Goal: Task Accomplishment & Management: Use online tool/utility

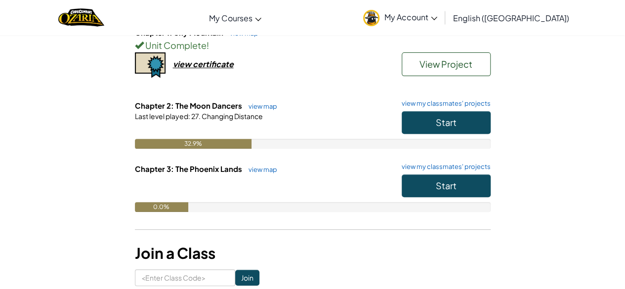
scroll to position [131, 0]
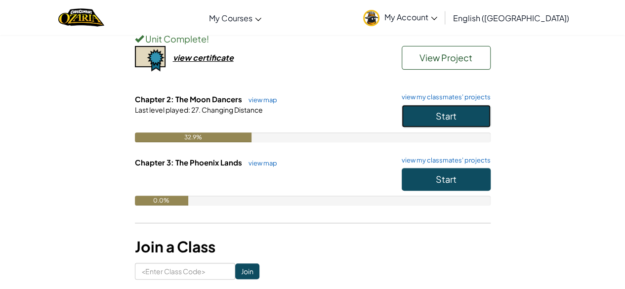
click at [471, 116] on button "Start" at bounding box center [446, 116] width 89 height 23
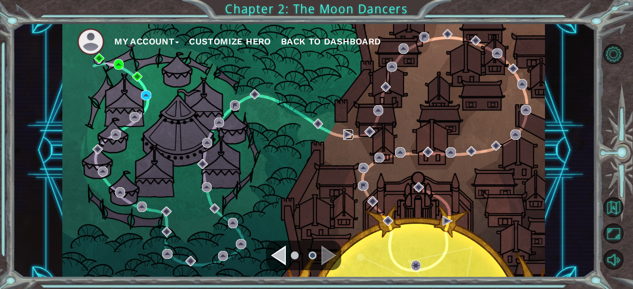
click at [344, 136] on img at bounding box center [348, 135] width 10 height 10
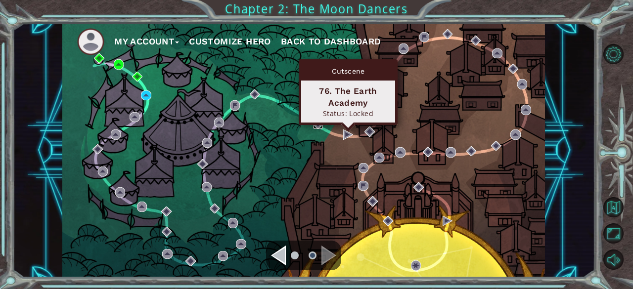
click at [322, 129] on img at bounding box center [318, 124] width 10 height 10
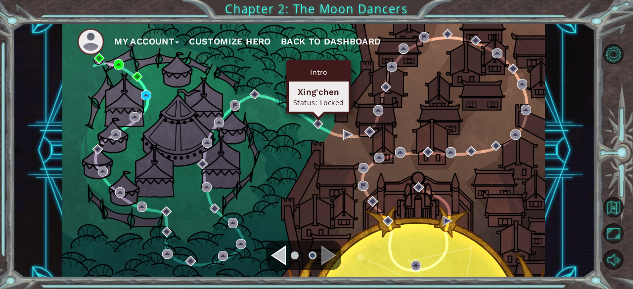
click at [287, 111] on div "Intro Xing'chen Status: Locked" at bounding box center [318, 87] width 65 height 54
click at [254, 91] on img at bounding box center [255, 94] width 10 height 10
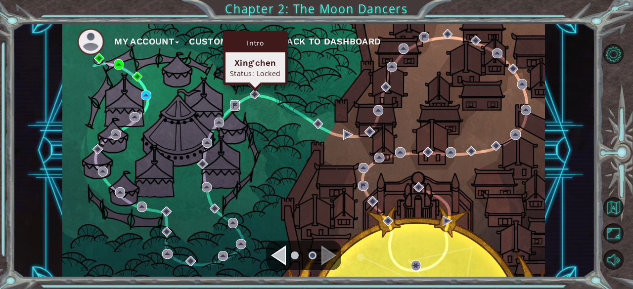
click at [238, 104] on img at bounding box center [235, 105] width 10 height 10
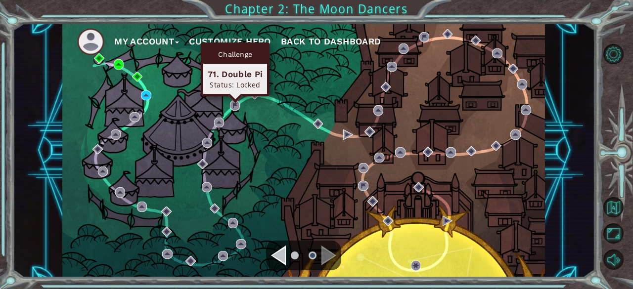
click at [205, 159] on img at bounding box center [202, 164] width 10 height 10
click at [207, 188] on img at bounding box center [207, 187] width 10 height 10
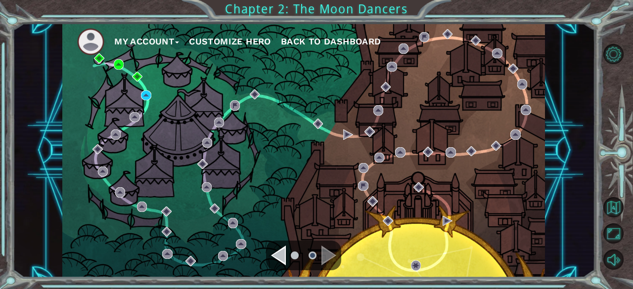
click at [222, 235] on div "My Account Customize Hero Back to Dashboard" at bounding box center [303, 150] width 482 height 255
click at [169, 251] on img at bounding box center [167, 254] width 10 height 10
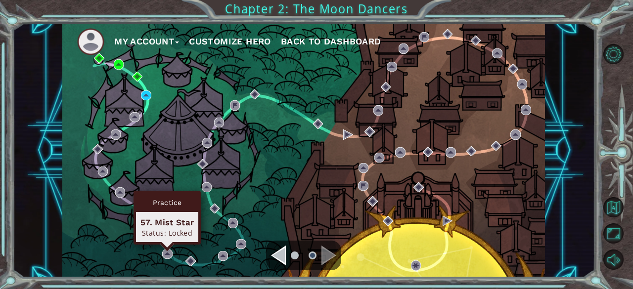
click at [163, 219] on div "57. Mist Star" at bounding box center [166, 223] width 53 height 12
click at [162, 205] on div "Practice" at bounding box center [167, 202] width 62 height 19
click at [134, 206] on div "Practice 57. Mist Star Status: Locked" at bounding box center [166, 218] width 67 height 54
click at [121, 195] on img at bounding box center [120, 192] width 10 height 10
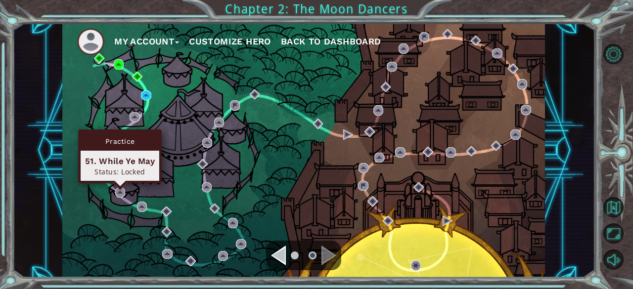
click at [110, 181] on div "Practice 51. While Ye May Status: Locked" at bounding box center [120, 157] width 84 height 54
click at [98, 170] on div "Status: Locked" at bounding box center [120, 171] width 70 height 9
click at [96, 161] on div "51. While Ye May" at bounding box center [120, 161] width 70 height 12
click at [94, 146] on div "Practice" at bounding box center [120, 141] width 79 height 19
click at [116, 130] on div "Practice 51. While Ye May Status: Locked" at bounding box center [120, 157] width 84 height 54
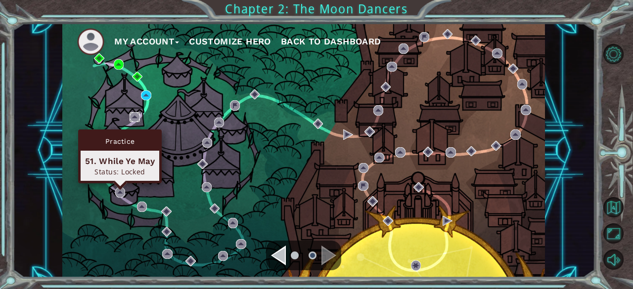
click at [131, 117] on img at bounding box center [135, 117] width 10 height 10
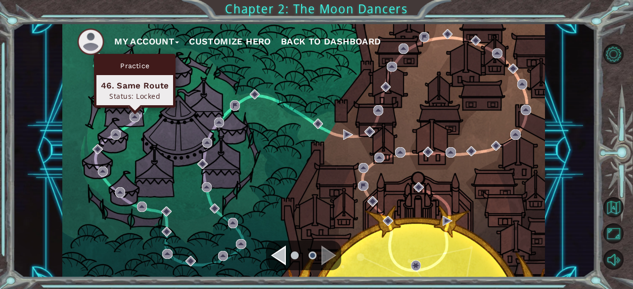
click at [143, 100] on div "Status: Locked" at bounding box center [135, 95] width 68 height 9
click at [151, 105] on div "Practice 46. Same Route Status: Locked" at bounding box center [135, 81] width 82 height 54
click at [147, 106] on div "Practice 46. Same Route Status: Locked" at bounding box center [135, 81] width 82 height 54
click at [145, 104] on div "46. Same Route Status: Locked" at bounding box center [134, 90] width 77 height 30
click at [138, 116] on img at bounding box center [135, 117] width 10 height 10
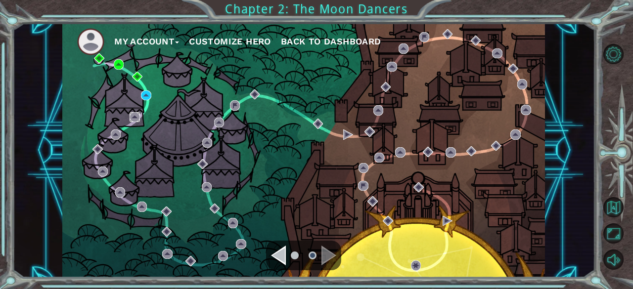
click at [138, 112] on img at bounding box center [135, 117] width 10 height 10
click at [149, 94] on img at bounding box center [146, 95] width 10 height 10
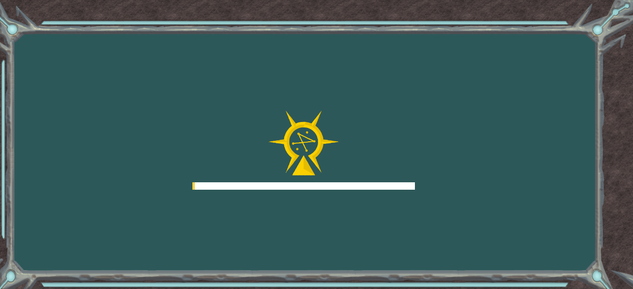
click at [146, 90] on div "Goals Error loading from server. Try refreshing the page. You'll need to join a…" at bounding box center [316, 144] width 633 height 289
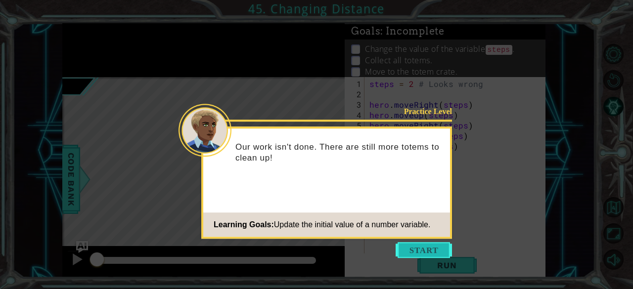
click at [426, 247] on button "Start" at bounding box center [423, 250] width 56 height 16
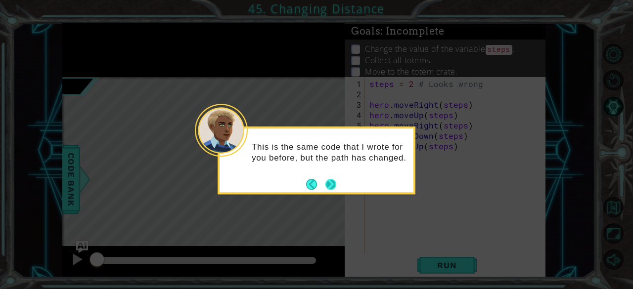
click at [333, 190] on button "Next" at bounding box center [330, 184] width 11 height 11
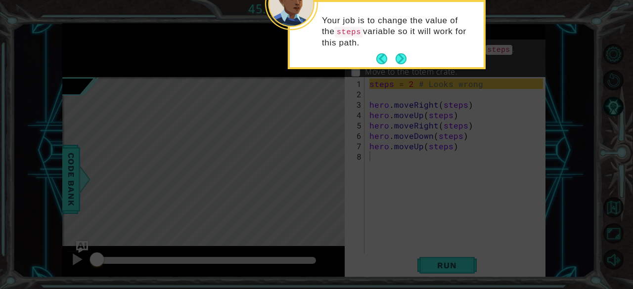
drag, startPoint x: 400, startPoint y: 52, endPoint x: 395, endPoint y: 61, distance: 10.6
click at [395, 61] on button "Next" at bounding box center [400, 58] width 11 height 11
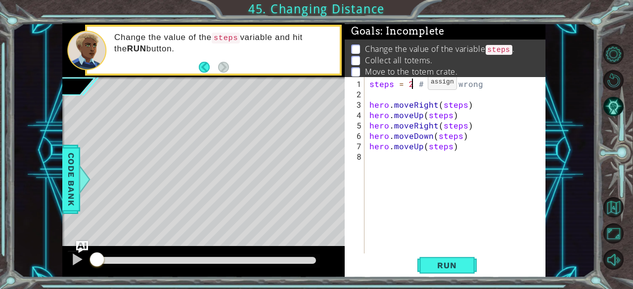
click at [411, 86] on div "steps = 2 # Looks wrong hero . moveRight ( steps ) hero . moveUp ( steps ) hero…" at bounding box center [457, 177] width 181 height 197
type textarea "steps = 2 # Looks wrong"
click at [443, 263] on span "Run" at bounding box center [446, 266] width 39 height 10
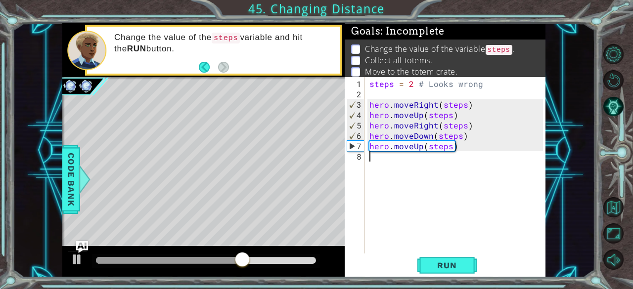
click at [389, 169] on div "steps = 2 # Looks wrong hero . moveRight ( steps ) hero . moveUp ( steps ) hero…" at bounding box center [457, 177] width 181 height 197
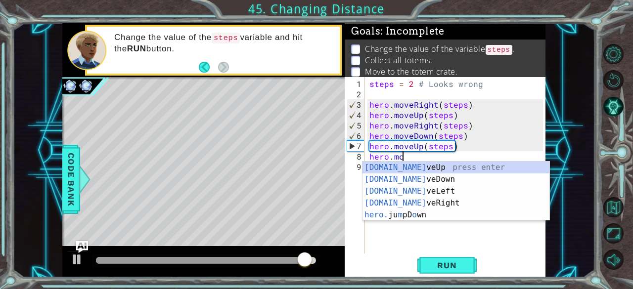
scroll to position [0, 2]
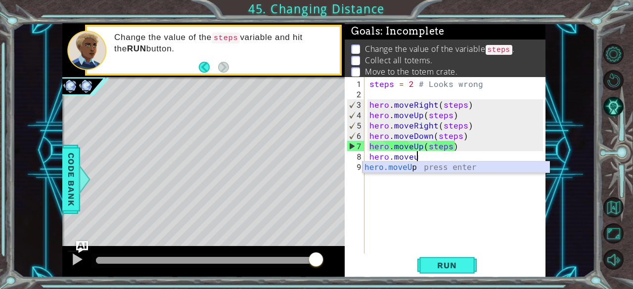
click at [418, 164] on div "hero.moveU p press enter" at bounding box center [455, 180] width 187 height 36
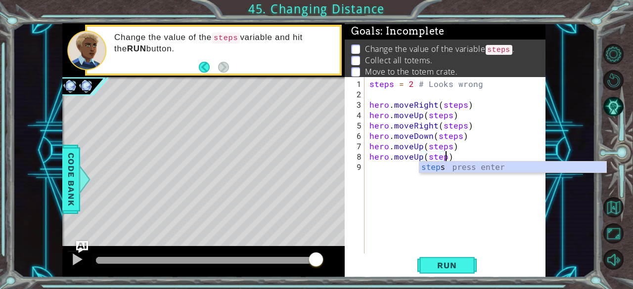
type textarea "hero.moveUp(steps)"
click at [383, 170] on div "steps = 2 # Looks wrong hero . moveRight ( steps ) hero . moveUp ( steps ) hero…" at bounding box center [457, 177] width 181 height 197
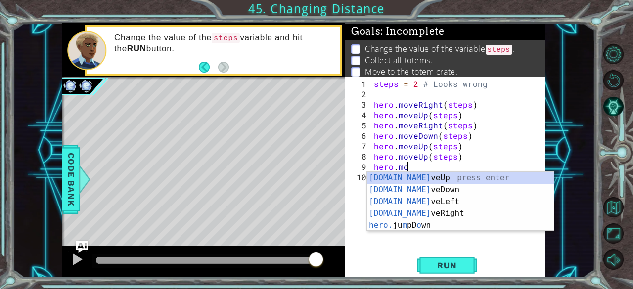
scroll to position [0, 2]
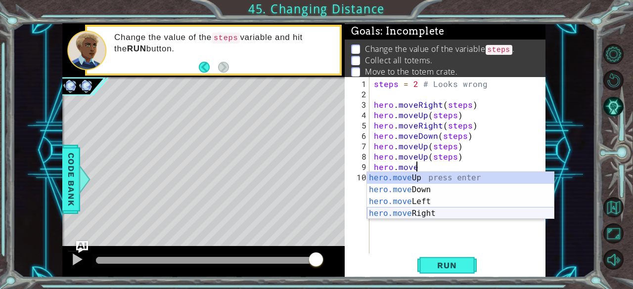
click at [468, 217] on div "hero.move Up press enter hero.move Down press enter hero.move Left press enter …" at bounding box center [460, 207] width 187 height 71
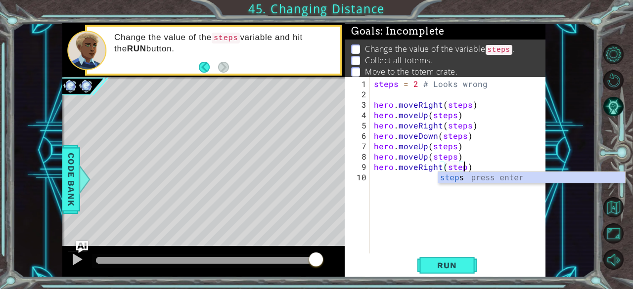
scroll to position [0, 5]
type textarea "hero.moveRight(steps)"
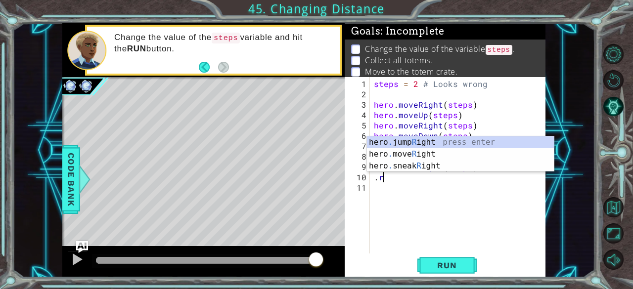
type textarea "."
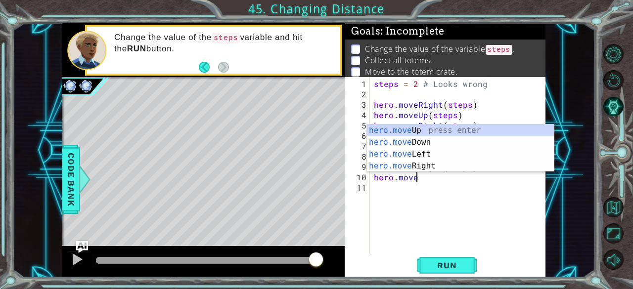
scroll to position [0, 2]
click at [448, 141] on div "hero.move Up press enter hero.move Down press enter hero.move Left press enter …" at bounding box center [460, 160] width 187 height 71
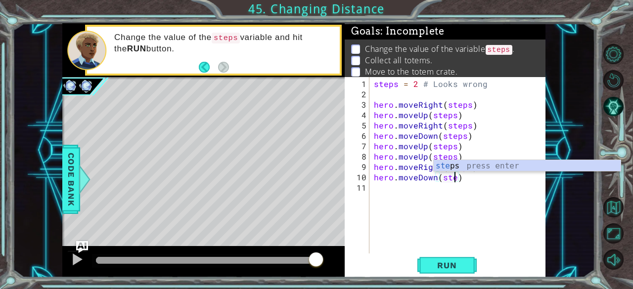
scroll to position [0, 5]
type textarea "hero.moveDown(steps)"
click at [438, 272] on button "Run" at bounding box center [446, 266] width 59 height 20
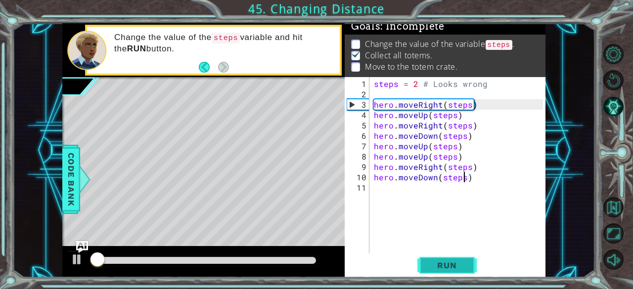
scroll to position [9, 0]
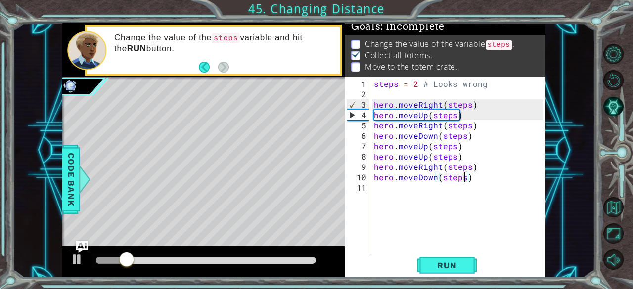
click at [440, 191] on div "steps = 2 # Looks wrong hero . moveRight ( steps ) hero . moveUp ( steps ) hero…" at bounding box center [460, 177] width 176 height 197
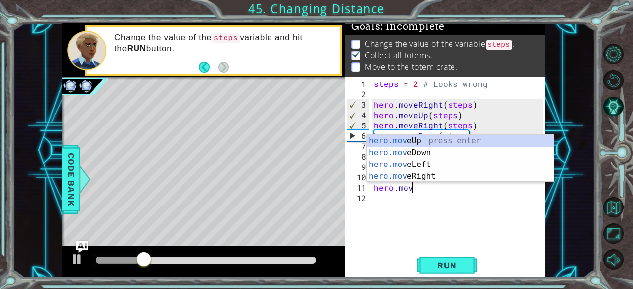
scroll to position [0, 2]
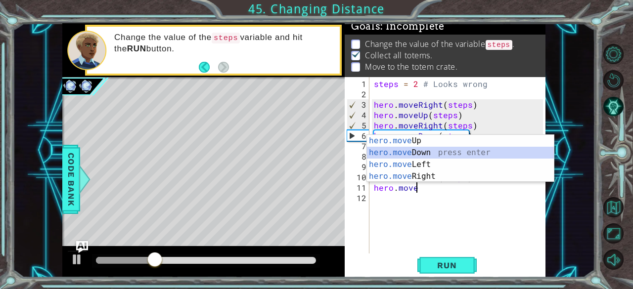
click at [418, 150] on div "hero.move Up press enter hero.move Down press enter hero.move Left press enter …" at bounding box center [460, 170] width 187 height 71
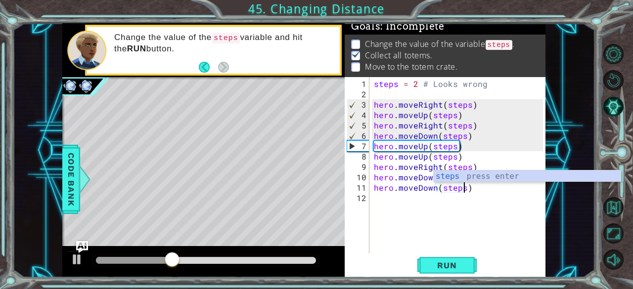
scroll to position [0, 5]
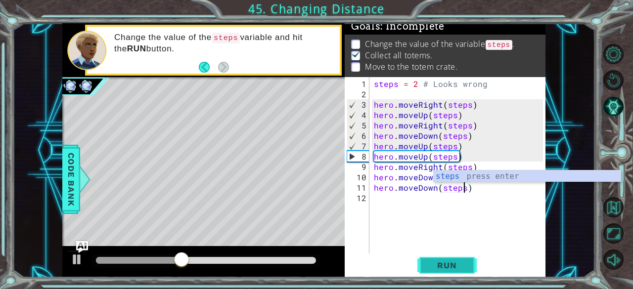
type textarea "hero.moveDown(steps)"
click at [454, 267] on span "Run" at bounding box center [446, 266] width 39 height 10
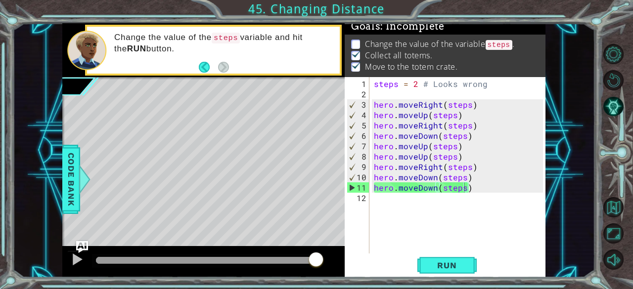
click at [491, 243] on div "steps = 2 # Looks wrong hero . moveRight ( steps ) hero . moveUp ( steps ) hero…" at bounding box center [460, 177] width 176 height 197
click at [449, 257] on button "Run" at bounding box center [446, 266] width 59 height 20
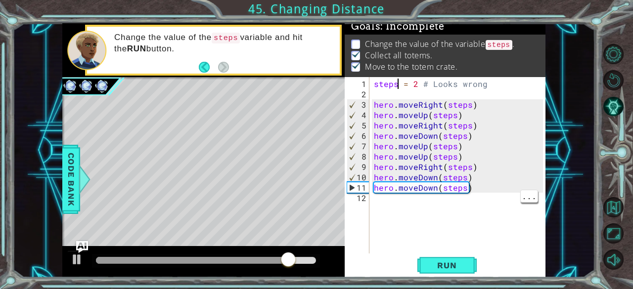
click at [397, 86] on div "steps = 2 # Looks wrong hero . moveRight ( steps ) hero . moveUp ( steps ) hero…" at bounding box center [460, 177] width 176 height 197
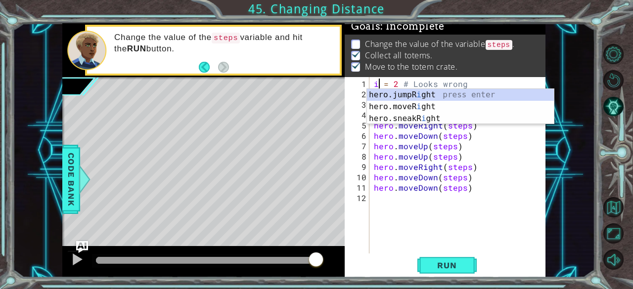
scroll to position [0, 0]
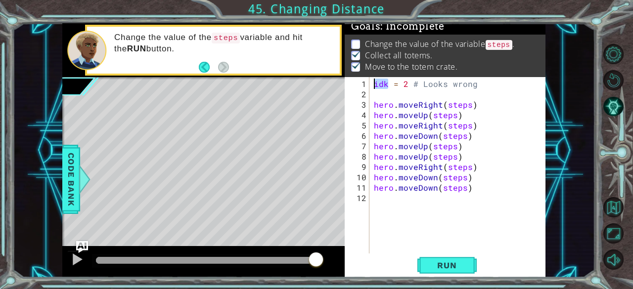
drag, startPoint x: 388, startPoint y: 86, endPoint x: 371, endPoint y: 84, distance: 16.9
click at [371, 84] on div "idk = 2 # Looks wrong 1 2 3 4 5 6 7 8 9 10 11 12 idk = 2 # Looks wrong hero . m…" at bounding box center [444, 165] width 199 height 176
click at [468, 105] on div "idk = 2 # Looks wrong hero . moveRight ( steps ) hero . moveUp ( steps ) hero .…" at bounding box center [460, 177] width 176 height 197
paste textarea "idk"
click at [453, 115] on div "idk = 2 # Looks wrong hero . moveRight ( idk ) hero . moveUp ( steps ) hero . m…" at bounding box center [460, 177] width 176 height 197
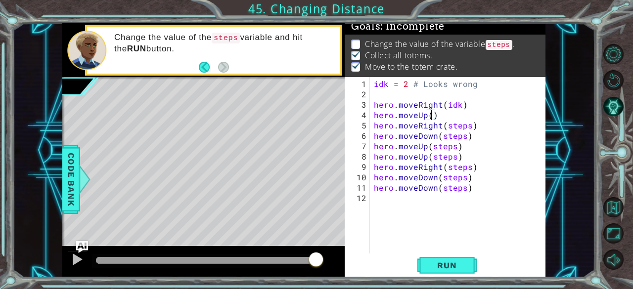
click at [453, 115] on div "idk = 2 # Looks wrong hero . moveRight ( idk ) hero . moveUp ( ) hero . moveRig…" at bounding box center [460, 177] width 176 height 197
paste textarea "idk)idk"
drag, startPoint x: 463, startPoint y: 112, endPoint x: 450, endPoint y: 115, distance: 13.2
click at [450, 115] on div "idk = 2 # Looks wrong hero . moveRight ( idk ) hero . moveUp ( idk ) idk hero .…" at bounding box center [460, 177] width 176 height 197
drag, startPoint x: 469, startPoint y: 129, endPoint x: 446, endPoint y: 126, distance: 22.9
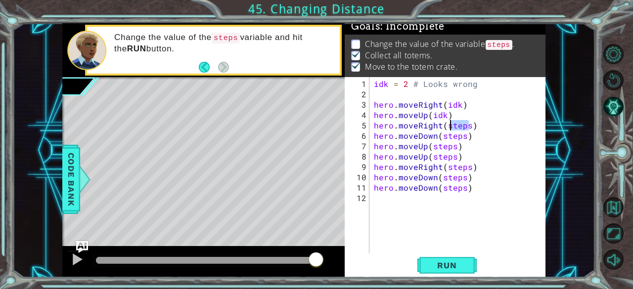
click at [446, 126] on div "idk = 2 # Looks wrong hero . moveRight ( idk ) hero . moveUp ( idk ) hero . mov…" at bounding box center [460, 177] width 176 height 197
paste textarea "idk"
drag, startPoint x: 461, startPoint y: 136, endPoint x: 441, endPoint y: 135, distance: 19.8
click at [441, 135] on div "idk = 2 # Looks wrong hero . moveRight ( idk ) hero . moveUp ( idk ) hero . mov…" at bounding box center [460, 177] width 176 height 197
paste textarea "idk"
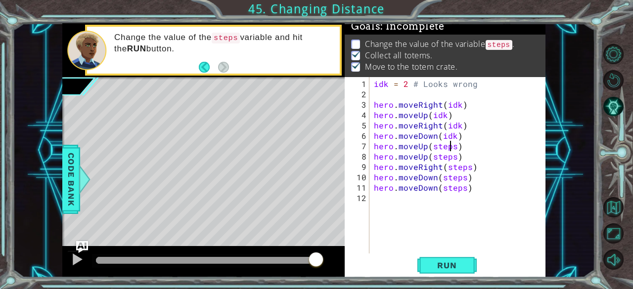
drag, startPoint x: 450, startPoint y: 146, endPoint x: 458, endPoint y: 148, distance: 8.2
click at [458, 148] on div "idk = 2 # Looks wrong hero . moveRight ( idk ) hero . moveUp ( idk ) hero . mov…" at bounding box center [460, 177] width 176 height 197
click at [453, 147] on div "idk = 2 # Looks wrong hero . moveRight ( idk ) hero . moveUp ( idk ) hero . mov…" at bounding box center [457, 165] width 171 height 176
drag, startPoint x: 453, startPoint y: 147, endPoint x: 433, endPoint y: 145, distance: 20.9
click at [433, 145] on div "idk = 2 # Looks wrong hero . moveRight ( idk ) hero . moveUp ( idk ) hero . mov…" at bounding box center [460, 177] width 176 height 197
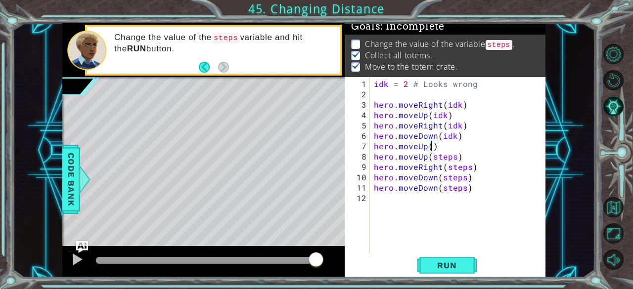
paste textarea "idk"
drag, startPoint x: 455, startPoint y: 157, endPoint x: 431, endPoint y: 155, distance: 24.3
click at [431, 155] on div "idk = 2 # Looks wrong hero . moveRight ( idk ) hero . moveUp ( idk ) hero . mov…" at bounding box center [460, 177] width 176 height 197
paste textarea "idk"
drag, startPoint x: 469, startPoint y: 167, endPoint x: 442, endPoint y: 163, distance: 27.1
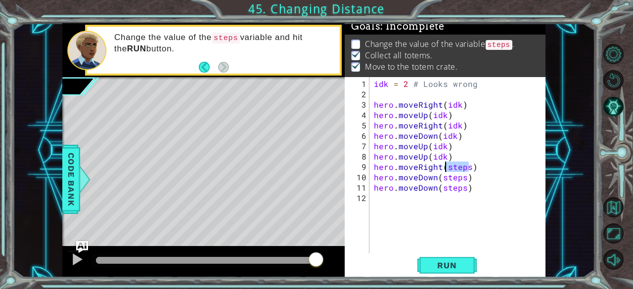
click at [442, 163] on div "idk = 2 # Looks wrong hero . moveRight ( idk ) hero . moveUp ( idk ) hero . mov…" at bounding box center [460, 177] width 176 height 197
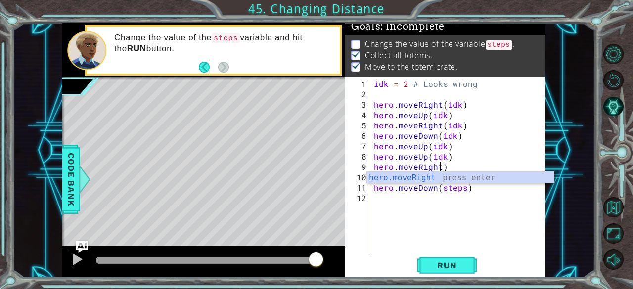
scroll to position [0, 4]
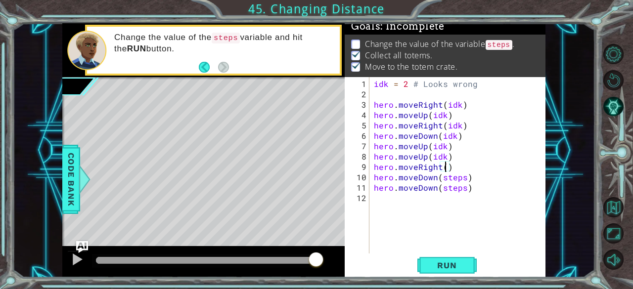
paste textarea "idk"
click at [464, 180] on div "idk = 2 # Looks wrong hero . moveRight ( idk ) hero . moveUp ( idk ) hero . mov…" at bounding box center [460, 177] width 176 height 197
drag, startPoint x: 463, startPoint y: 180, endPoint x: 443, endPoint y: 180, distance: 19.8
click at [443, 180] on div "idk = 2 # Looks wrong hero . moveRight ( idk ) hero . moveUp ( idk ) hero . mov…" at bounding box center [460, 177] width 176 height 197
paste textarea "idk"
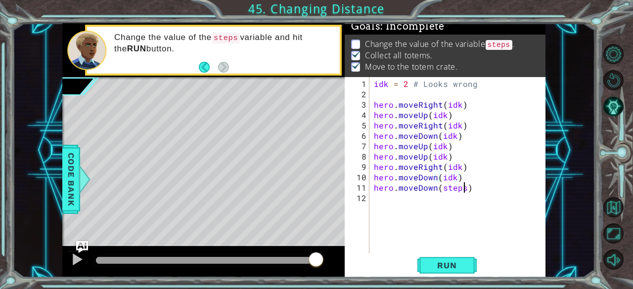
click at [462, 187] on div "idk = 2 # Looks wrong hero . moveRight ( idk ) hero . moveUp ( idk ) hero . mov…" at bounding box center [460, 177] width 176 height 197
paste textarea "idk"
type textarea "hero.moveDown(idk)"
click at [460, 261] on span "Run" at bounding box center [446, 266] width 39 height 10
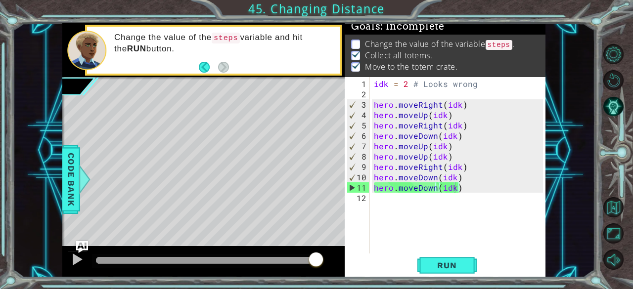
drag, startPoint x: 376, startPoint y: 36, endPoint x: 491, endPoint y: 32, distance: 115.7
click at [491, 39] on p "Change the value of the variable steps ." at bounding box center [439, 45] width 149 height 12
click at [496, 40] on code "steps" at bounding box center [498, 45] width 27 height 10
click at [501, 50] on li "Collect all totems." at bounding box center [446, 55] width 190 height 11
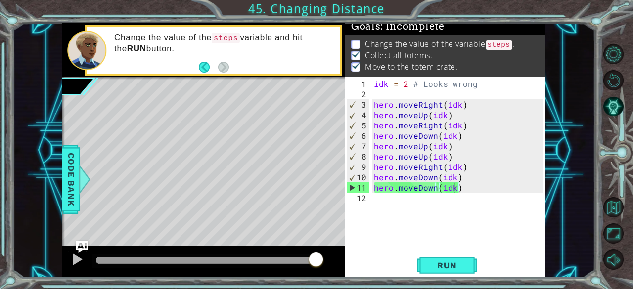
click at [501, 50] on li "Collect all totems." at bounding box center [446, 55] width 190 height 11
drag, startPoint x: 423, startPoint y: 97, endPoint x: 427, endPoint y: 88, distance: 9.9
click at [427, 88] on div "idk = 2 # Looks wrong hero . moveRight ( idk ) hero . moveUp ( idk ) hero . mov…" at bounding box center [460, 177] width 176 height 197
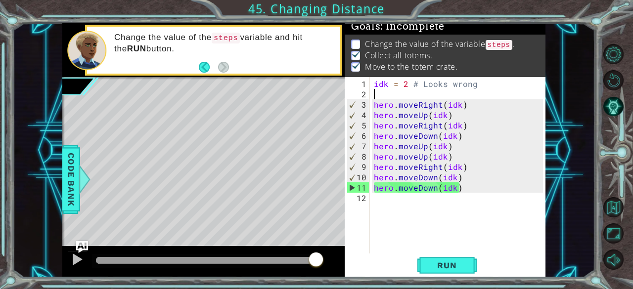
click at [427, 88] on div "idk = 2 # Looks wrong hero . moveRight ( idk ) hero . moveUp ( idk ) hero . mov…" at bounding box center [460, 177] width 176 height 197
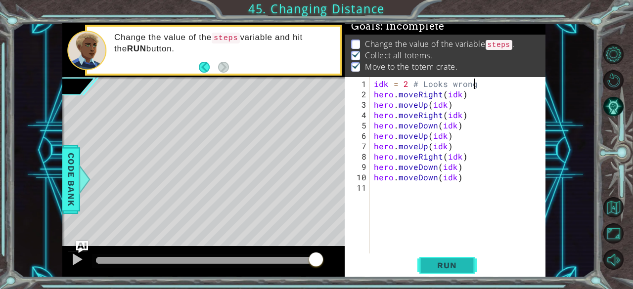
click at [443, 261] on span "Run" at bounding box center [446, 266] width 39 height 10
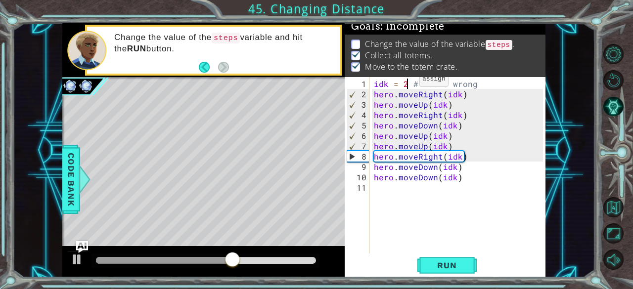
click at [407, 83] on div "idk = 2 # Looks wrong hero . moveRight ( idk ) hero . moveUp ( idk ) hero . mov…" at bounding box center [460, 177] width 176 height 197
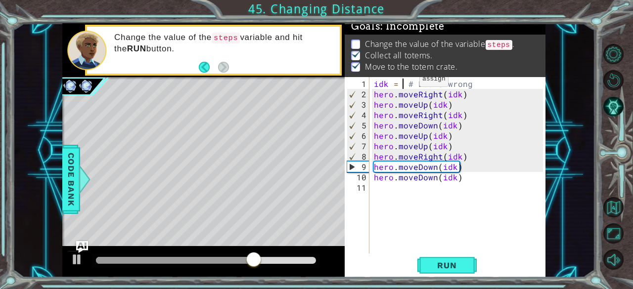
scroll to position [0, 2]
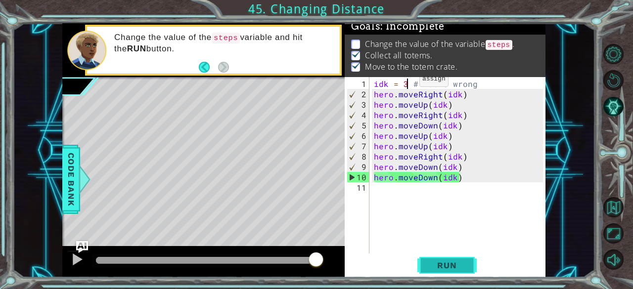
type textarea "idk = 3 # Looks wrong"
click at [467, 275] on button "Run" at bounding box center [446, 266] width 59 height 20
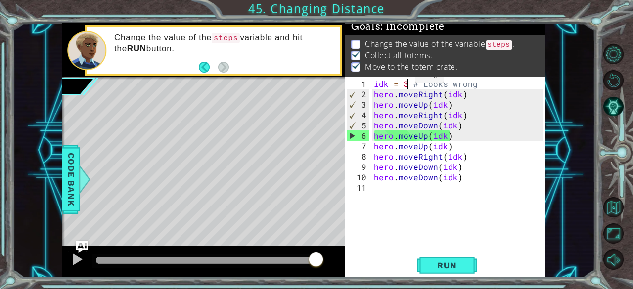
click at [361, 39] on li "Change the value of the variable steps ." at bounding box center [446, 44] width 190 height 11
click at [461, 261] on span "Run" at bounding box center [446, 266] width 39 height 10
click at [480, 84] on div "idk = 3 # Looks wrong hero . moveRight ( idk ) hero . moveUp ( idk ) hero . mov…" at bounding box center [460, 177] width 176 height 197
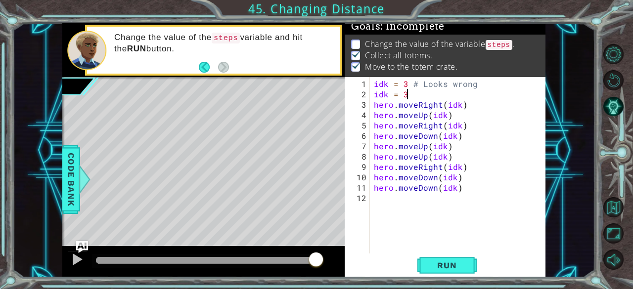
scroll to position [0, 1]
click at [405, 83] on div "idk = 3 # Looks wrong idk = 3 hero . moveRight ( idk ) hero . moveUp ( idk ) he…" at bounding box center [460, 177] width 176 height 197
click at [460, 263] on span "Run" at bounding box center [446, 266] width 39 height 10
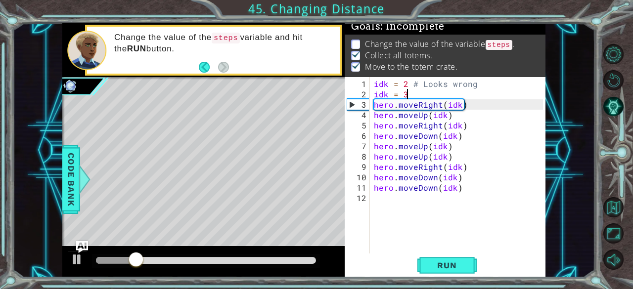
click at [407, 89] on div "idk = 2 # Looks wrong idk = 3 hero . moveRight ( idk ) hero . moveUp ( idk ) he…" at bounding box center [460, 177] width 176 height 197
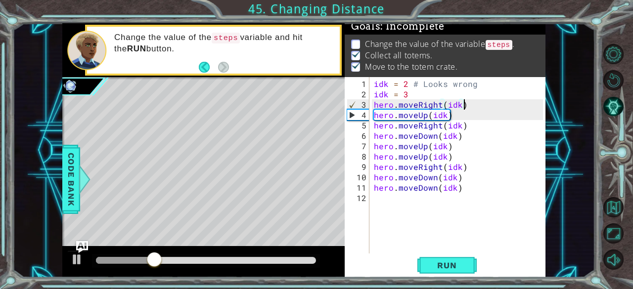
click at [466, 104] on div "idk = 2 # Looks wrong idk = 3 hero . moveRight ( idk ) hero . moveUp ( idk ) he…" at bounding box center [460, 177] width 176 height 197
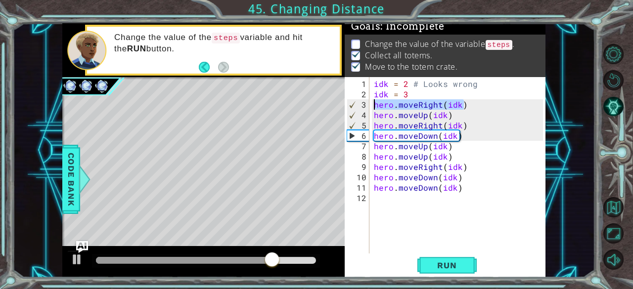
drag, startPoint x: 472, startPoint y: 101, endPoint x: 368, endPoint y: 107, distance: 104.0
click at [368, 107] on div "hero.moveRight(idk) 1 2 3 4 5 6 7 8 9 10 11 12 idk = 2 # Looks wrong idk = 3 he…" at bounding box center [444, 165] width 199 height 176
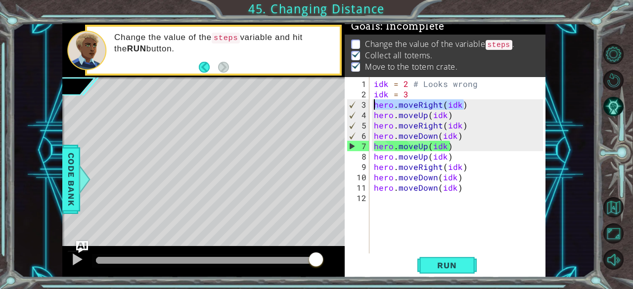
click at [483, 83] on div "idk = 2 # Looks wrong idk = 3 hero . moveRight ( idk ) hero . moveUp ( idk ) he…" at bounding box center [460, 177] width 176 height 197
type textarea "idk = 2 # Looks wrong"
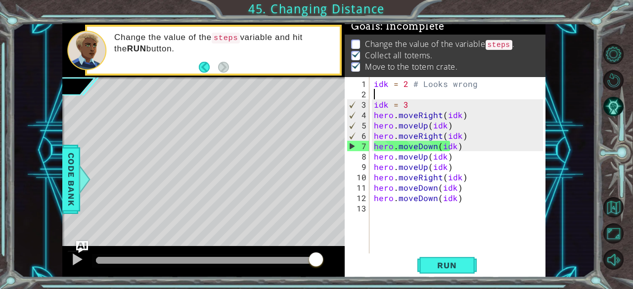
scroll to position [0, 0]
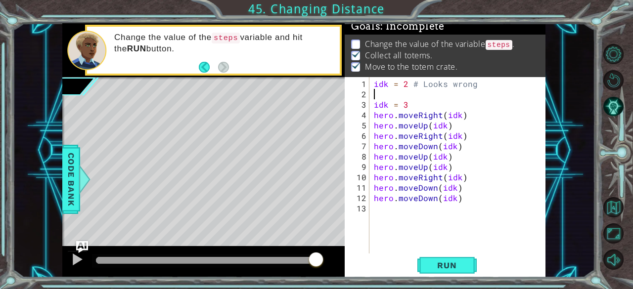
paste textarea "hero.moveRight(idk)"
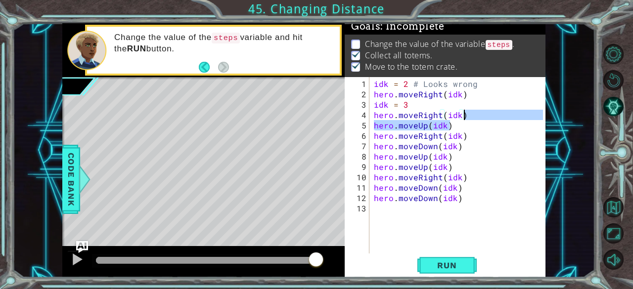
drag, startPoint x: 473, startPoint y: 120, endPoint x: 484, endPoint y: 112, distance: 14.3
click at [484, 112] on div "idk = 2 # Looks wrong hero . moveRight ( idk ) idk = 3 hero . moveRight ( idk )…" at bounding box center [460, 177] width 176 height 197
click at [484, 112] on div "idk = 2 # Looks wrong hero . moveRight ( idk ) idk = 3 hero . moveRight ( idk )…" at bounding box center [457, 165] width 171 height 176
type textarea "hero.moveRight(idk)"
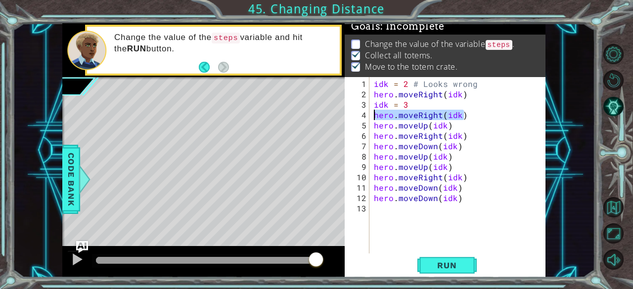
drag, startPoint x: 481, startPoint y: 112, endPoint x: 368, endPoint y: 116, distance: 112.8
click at [368, 116] on div "hero.moveRight(idk) 1 2 3 4 5 6 7 8 9 10 11 12 13 idk = 2 # Looks wrong hero . …" at bounding box center [444, 165] width 199 height 176
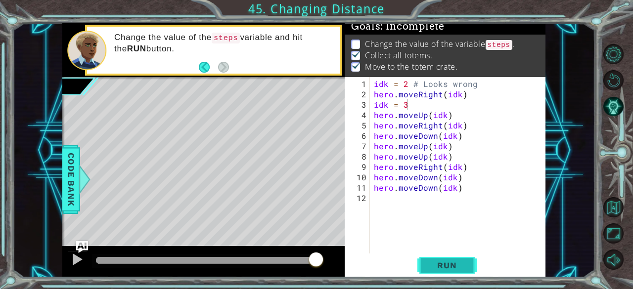
click at [457, 264] on span "Run" at bounding box center [446, 266] width 39 height 10
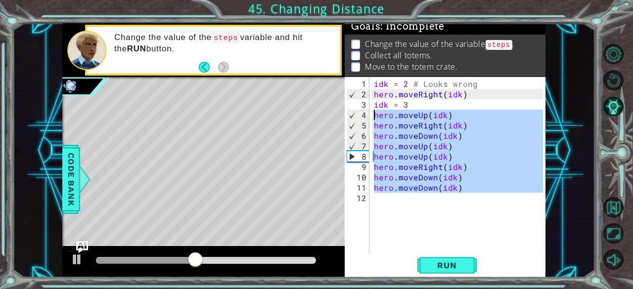
drag, startPoint x: 465, startPoint y: 194, endPoint x: 368, endPoint y: 110, distance: 127.6
click at [368, 110] on div "idk = 3 1 2 3 4 5 6 7 8 9 10 11 12 idk = 2 # Looks wrong hero . moveRight ( idk…" at bounding box center [444, 165] width 199 height 176
type textarea "hero.moveUp(idk) hero.moveRight(idk)"
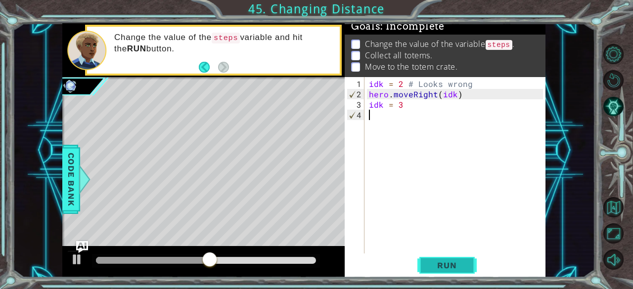
click at [465, 267] on span "Run" at bounding box center [446, 266] width 39 height 10
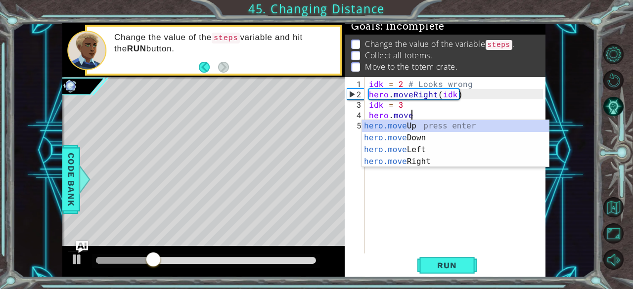
scroll to position [0, 2]
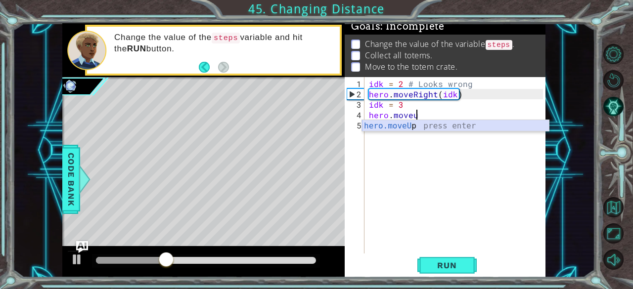
click at [391, 126] on div "hero.moveU p press enter" at bounding box center [455, 138] width 187 height 36
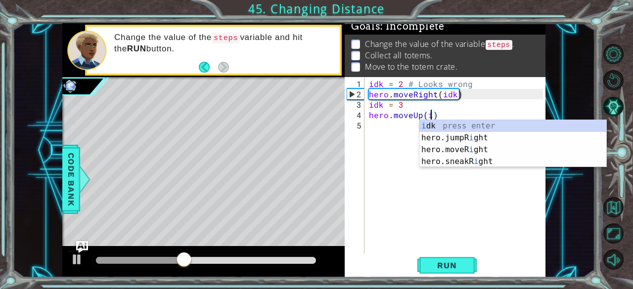
scroll to position [0, 4]
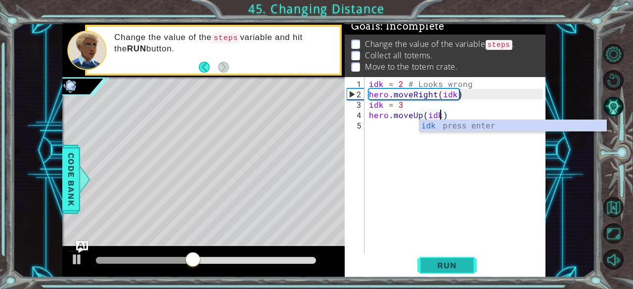
click at [434, 260] on button "Run" at bounding box center [446, 266] width 59 height 20
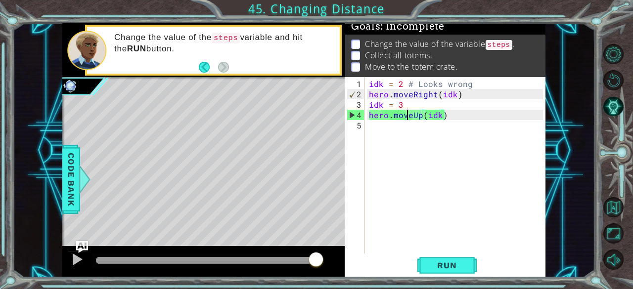
click at [405, 110] on div "idk = 2 # Looks wrong hero . moveRight ( idk ) idk = 3 hero . moveUp ( idk )" at bounding box center [457, 177] width 181 height 197
click at [404, 109] on div "idk = 2 # Looks wrong hero . moveRight ( idk ) idk = 3 hero . moveUp ( idk )" at bounding box center [457, 177] width 181 height 197
click at [402, 109] on div "idk = 2 # Looks wrong hero . moveRight ( idk ) idk = 3 hero . moveUp ( idk )" at bounding box center [457, 177] width 181 height 197
click at [402, 107] on div "idk = 2 # Looks wrong hero . moveRight ( idk ) idk = 3 hero . moveUp ( idk )" at bounding box center [457, 177] width 181 height 197
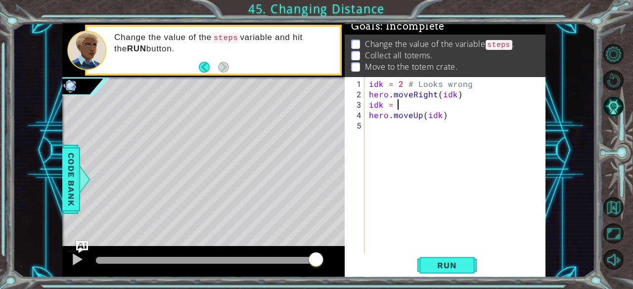
scroll to position [0, 1]
type textarea "idk = 2"
click at [445, 263] on span "Run" at bounding box center [446, 266] width 39 height 10
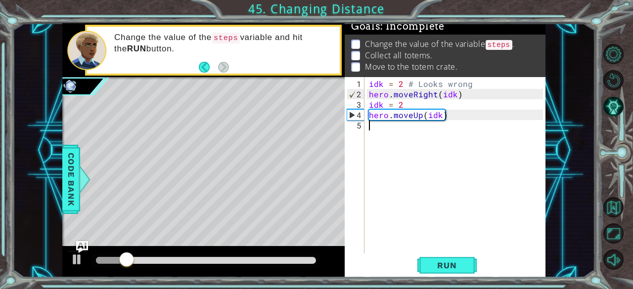
click at [391, 131] on div "idk = 2 # Looks wrong hero . moveRight ( idk ) idk = 2 hero . moveUp ( idk )" at bounding box center [457, 177] width 181 height 197
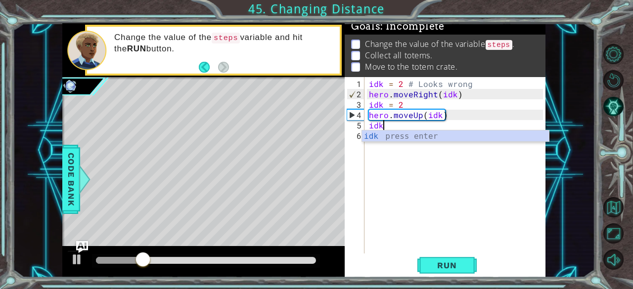
scroll to position [0, 0]
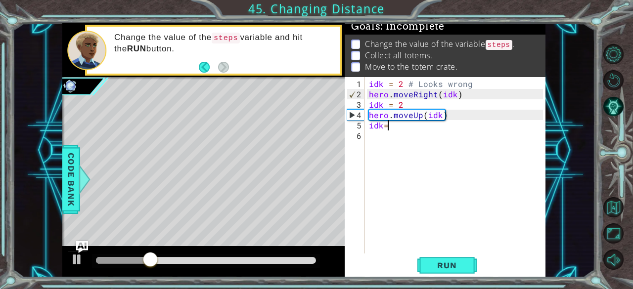
type textarea "idk=1"
click at [395, 137] on div "idk = 2 # Looks wrong hero . moveRight ( idk ) idk = 2 hero . moveUp ( idk ) id…" at bounding box center [457, 177] width 181 height 197
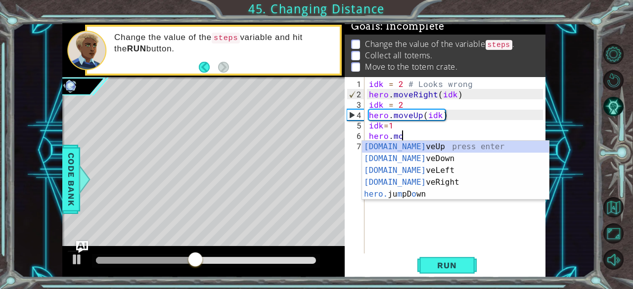
scroll to position [0, 2]
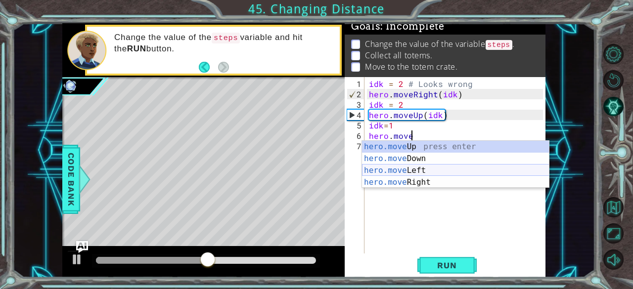
click at [425, 182] on div "hero.move Up press enter hero.move Down press enter hero.move Left press enter …" at bounding box center [455, 176] width 187 height 71
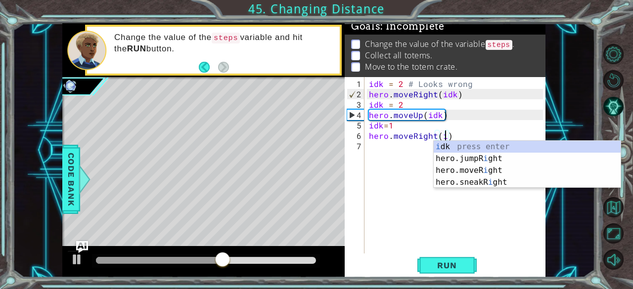
scroll to position [0, 5]
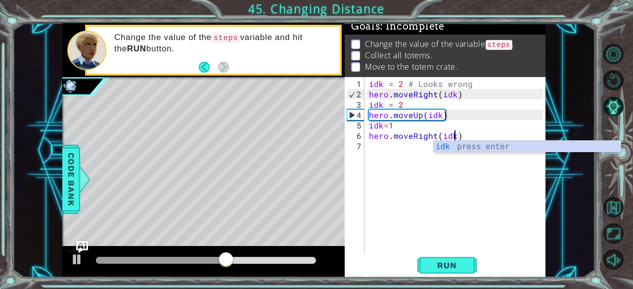
click at [459, 255] on div "hero.moveRight(idk) 1 2 3 4 5 6 7 idk = 2 # Looks wrong hero . moveRight ( idk …" at bounding box center [445, 177] width 201 height 200
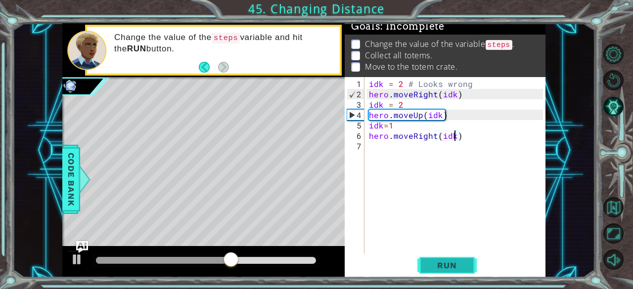
click at [446, 271] on button "Run" at bounding box center [446, 266] width 59 height 20
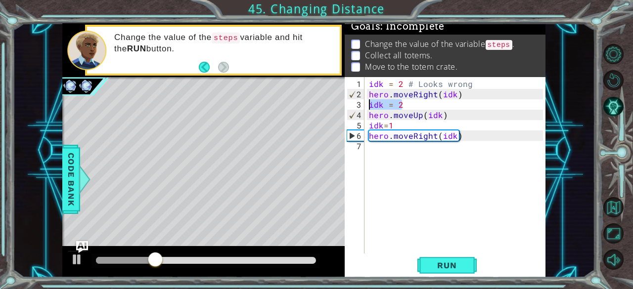
drag, startPoint x: 470, startPoint y: 104, endPoint x: 346, endPoint y: 103, distance: 123.6
click at [346, 103] on div "hero.moveRight(idk) 1 2 3 4 5 6 7 idk = 2 # Looks wrong hero . moveRight ( idk …" at bounding box center [444, 165] width 199 height 176
type textarea "idk = 2"
click at [392, 147] on div "idk = 2 # Looks wrong hero . moveRight ( idk ) idk = 2 hero . moveUp ( idk ) id…" at bounding box center [457, 177] width 181 height 197
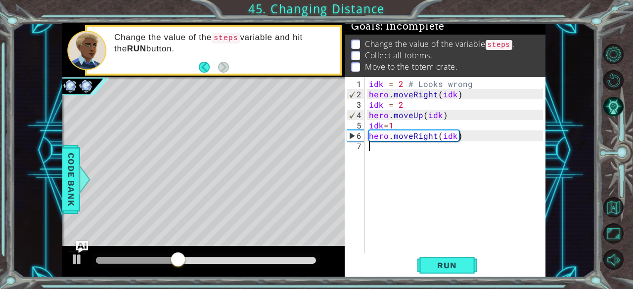
scroll to position [0, 0]
paste textarea "idk = 2"
type textarea "idk = 2"
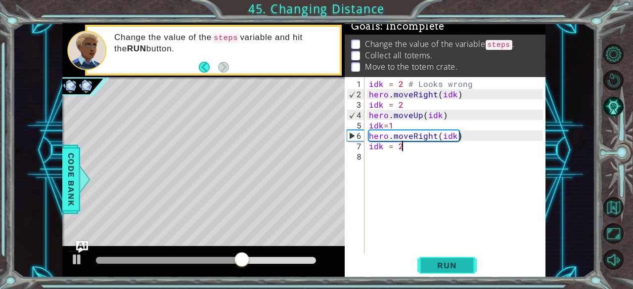
click at [436, 266] on span "Run" at bounding box center [446, 266] width 39 height 10
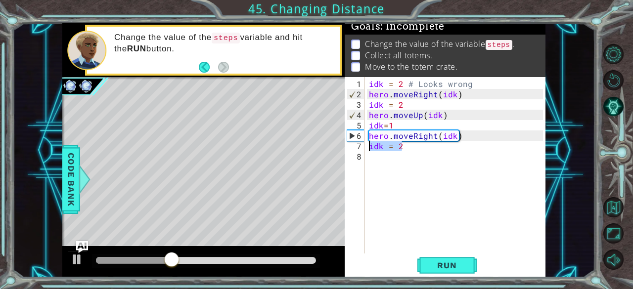
drag, startPoint x: 408, startPoint y: 149, endPoint x: 369, endPoint y: 145, distance: 39.2
click at [369, 145] on div "idk = 2 # Looks wrong hero . moveRight ( idk ) idk = 2 hero . moveUp ( idk ) id…" at bounding box center [457, 177] width 181 height 197
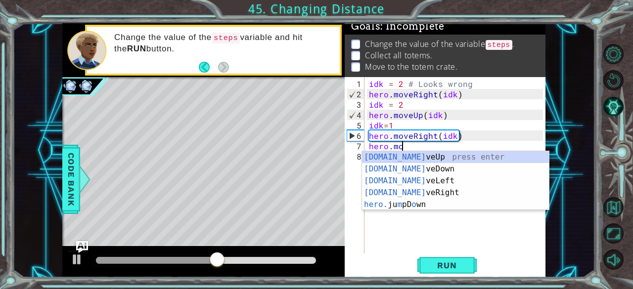
scroll to position [0, 2]
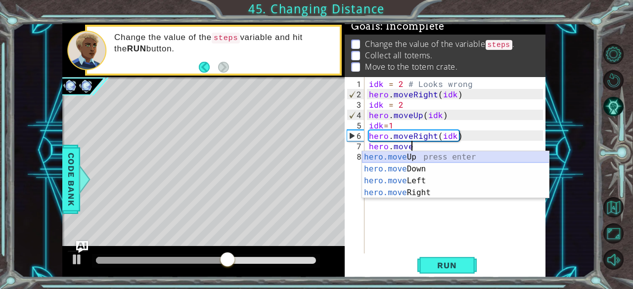
click at [398, 149] on div "idk = 2 # Looks wrong hero . moveRight ( idk ) idk = 2 hero . moveUp ( idk ) id…" at bounding box center [457, 177] width 181 height 197
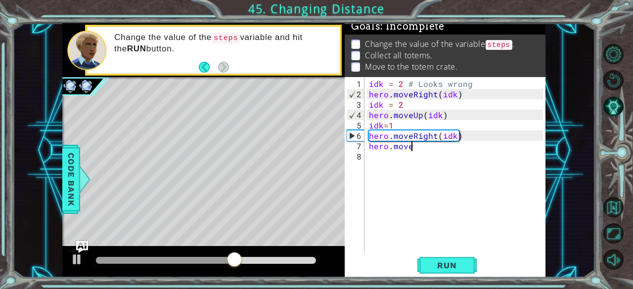
click at [417, 148] on div "idk = 2 # Looks wrong hero . moveRight ( idk ) idk = 2 hero . moveUp ( idk ) id…" at bounding box center [457, 177] width 181 height 197
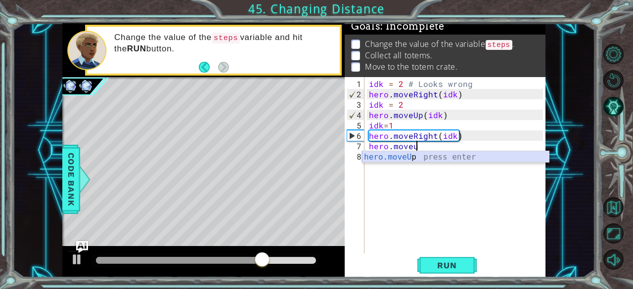
click at [421, 156] on div "hero.moveU p press enter" at bounding box center [455, 169] width 187 height 36
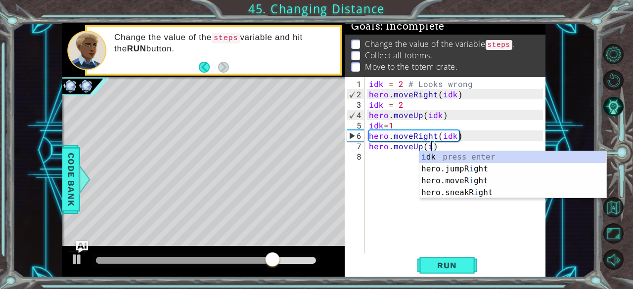
scroll to position [0, 4]
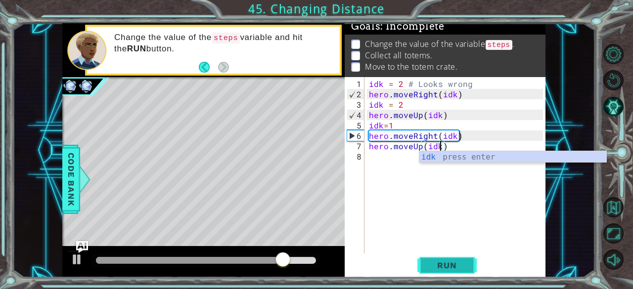
type textarea "hero.moveUp(idk)"
click at [436, 263] on span "Run" at bounding box center [446, 266] width 39 height 10
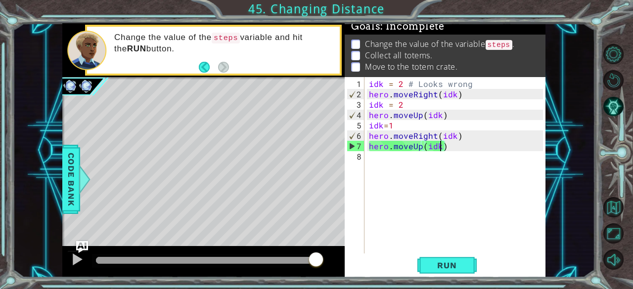
click at [379, 164] on div "idk = 2 # Looks wrong hero . moveRight ( idk ) idk = 2 hero . moveUp ( idk ) id…" at bounding box center [457, 177] width 181 height 197
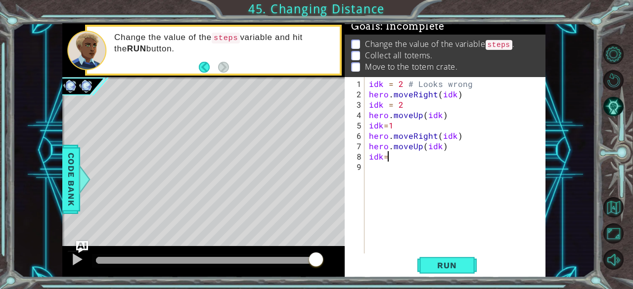
scroll to position [0, 0]
type textarea "idk=4"
click at [403, 168] on div "idk = 2 # Looks wrong hero . moveRight ( idk ) idk = 2 hero . moveUp ( idk ) id…" at bounding box center [457, 177] width 181 height 197
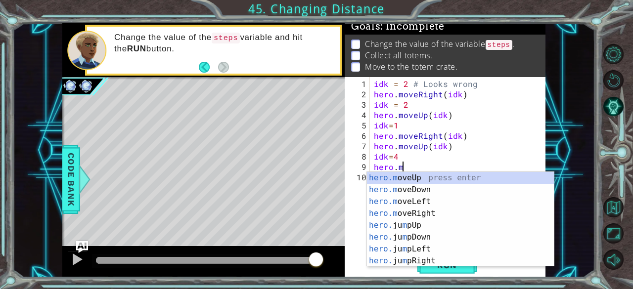
scroll to position [0, 1]
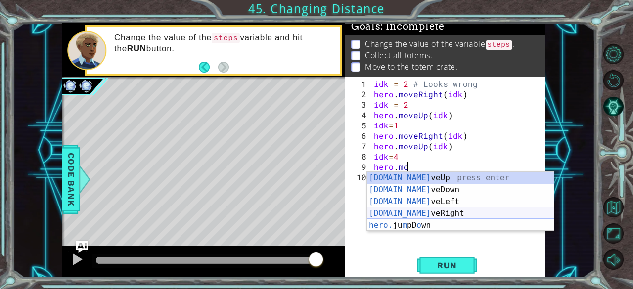
click at [435, 212] on div "[DOMAIN_NAME] veUp press enter [DOMAIN_NAME] veDown press enter [DOMAIN_NAME] v…" at bounding box center [460, 213] width 187 height 83
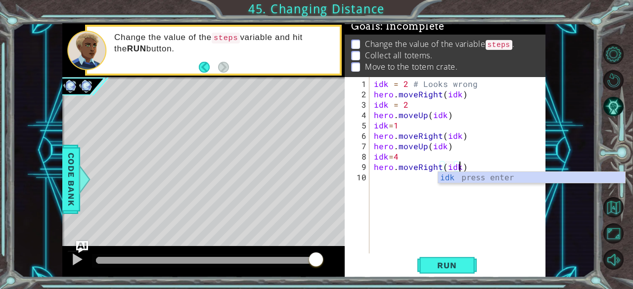
scroll to position [0, 5]
type textarea "hero.moveRight(idk)"
click at [452, 263] on span "Run" at bounding box center [446, 266] width 39 height 10
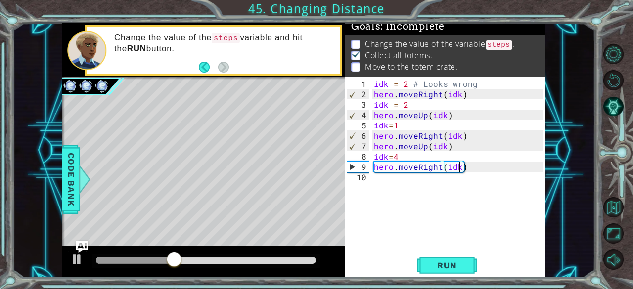
click at [418, 183] on div "idk = 2 # Looks wrong hero . moveRight ( idk ) idk = 2 hero . moveUp ( idk ) id…" at bounding box center [460, 177] width 176 height 197
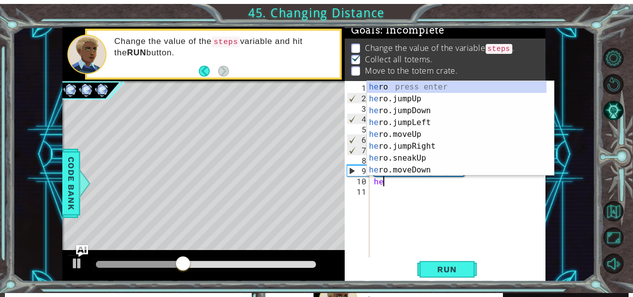
scroll to position [0, 0]
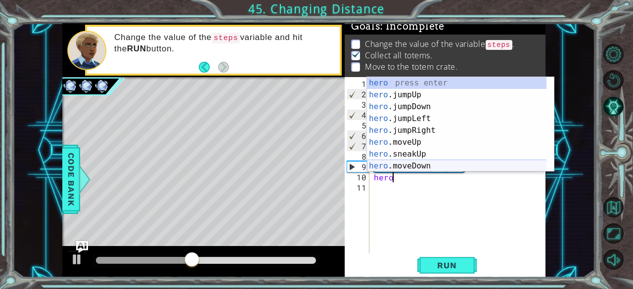
click at [393, 162] on div "hero press enter hero .jumpUp press enter hero .jumpDown press enter hero .jump…" at bounding box center [457, 136] width 180 height 119
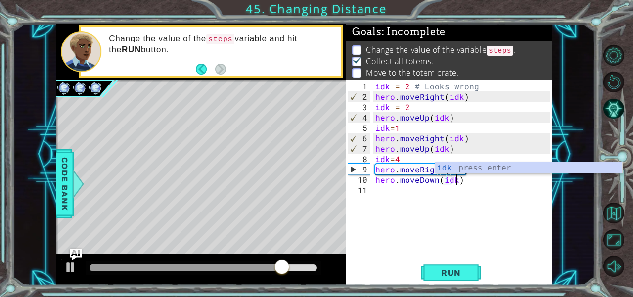
scroll to position [0, 5]
click at [452, 267] on button "Run" at bounding box center [450, 273] width 59 height 21
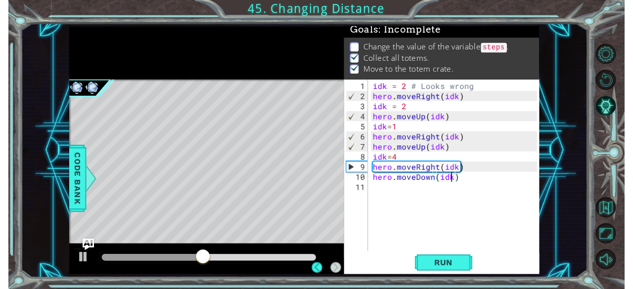
scroll to position [8, 0]
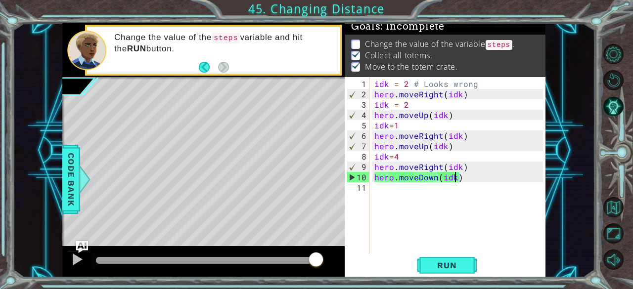
click at [454, 276] on div "hero.moveDown(idk) 1 2 3 4 5 6 7 8 9 10 11 idk = 2 # Looks wrong hero . moveRig…" at bounding box center [445, 177] width 201 height 200
click at [448, 266] on span "Run" at bounding box center [446, 266] width 39 height 10
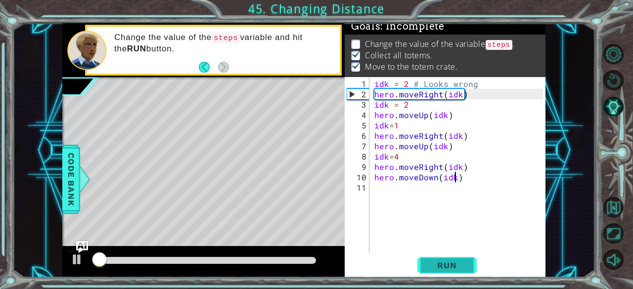
scroll to position [9, 0]
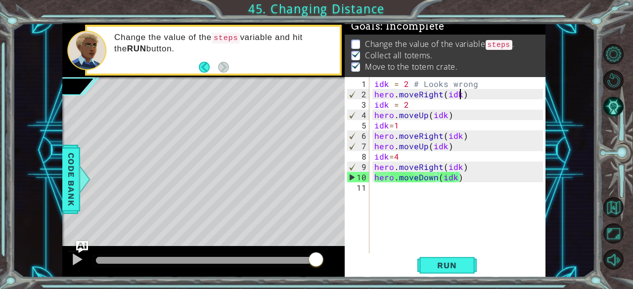
click at [459, 92] on div "idk = 2 # Looks wrong hero . moveRight ( idk ) idk = 2 hero . moveUp ( idk ) id…" at bounding box center [460, 177] width 176 height 197
click at [387, 85] on div "idk = 2 # Looks wrong hero . moveRight ( idk ) idk = 2 hero . moveUp ( idk ) id…" at bounding box center [460, 177] width 176 height 197
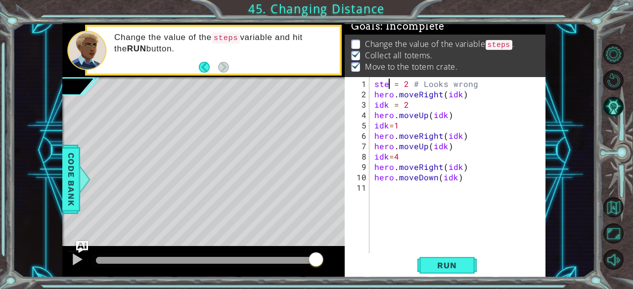
scroll to position [0, 1]
click at [460, 96] on div "steps = 2 # Looks wrong hero . moveRight ( idk ) idk = 2 hero . moveUp ( idk ) …" at bounding box center [460, 177] width 176 height 197
paste textarea "idk = 2"
drag, startPoint x: 396, startPoint y: 84, endPoint x: 374, endPoint y: 83, distance: 22.8
click at [374, 83] on div "steps = 2 # Looks wrong hero . moveRight ( ) idk = 2 hero . moveUp ( idk ) idk …" at bounding box center [460, 177] width 176 height 197
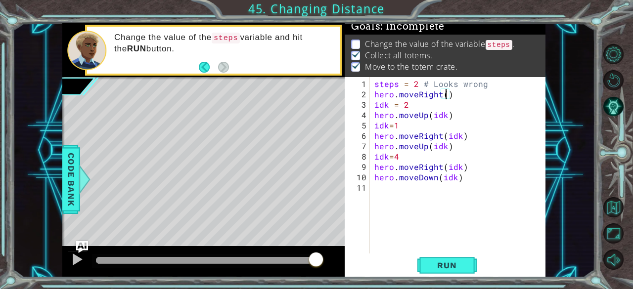
click at [446, 95] on div "steps = 2 # Looks wrong hero . moveRight ( ) idk = 2 hero . moveUp ( idk ) idk …" at bounding box center [460, 177] width 176 height 197
paste textarea "steps"
click at [387, 106] on div "steps = 2 # Looks wrong hero . moveRight ( steps ) idk = 2 hero . moveUp ( idk …" at bounding box center [460, 177] width 176 height 197
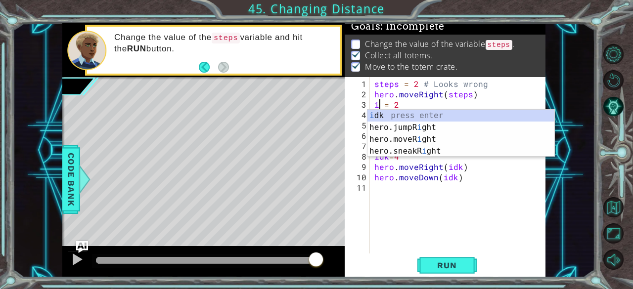
scroll to position [0, 0]
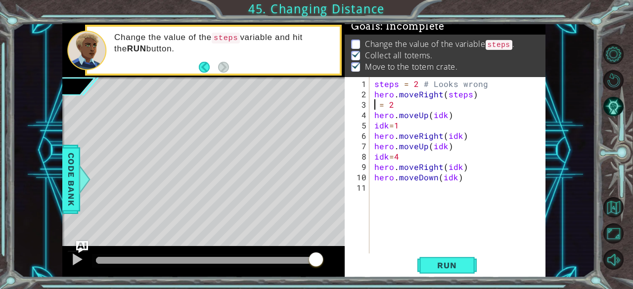
paste textarea "steps"
click at [445, 115] on div "steps = 2 # Looks wrong hero . moveRight ( steps ) steps = 2 hero . moveUp ( id…" at bounding box center [460, 177] width 176 height 197
paste textarea "steps"
click at [387, 126] on div "steps = 2 # Looks wrong hero . moveRight ( steps ) steps = 2 hero . moveUp ( st…" at bounding box center [460, 177] width 176 height 197
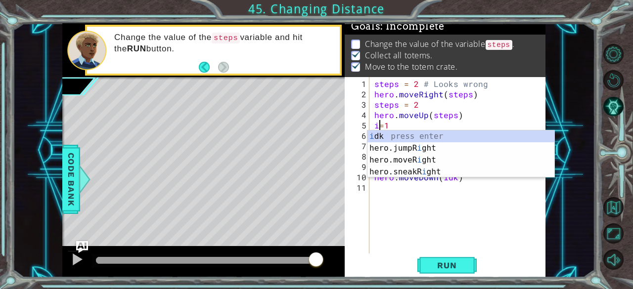
scroll to position [0, 0]
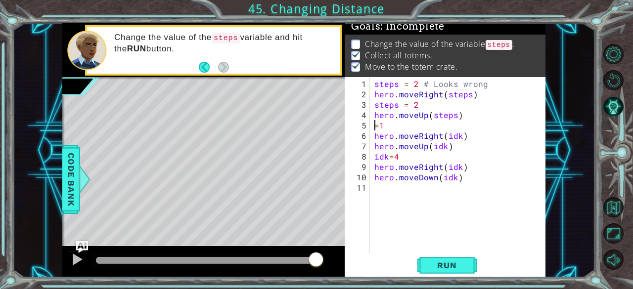
paste textarea "steps"
click at [458, 139] on div "steps = 2 # Looks wrong hero . moveRight ( steps ) steps = 2 hero . moveUp ( st…" at bounding box center [460, 177] width 176 height 197
paste textarea "steps"
click at [443, 148] on div "steps = 2 # Looks wrong hero . moveRight ( steps ) steps = 2 hero . moveUp ( st…" at bounding box center [460, 177] width 176 height 197
paste textarea "steps"
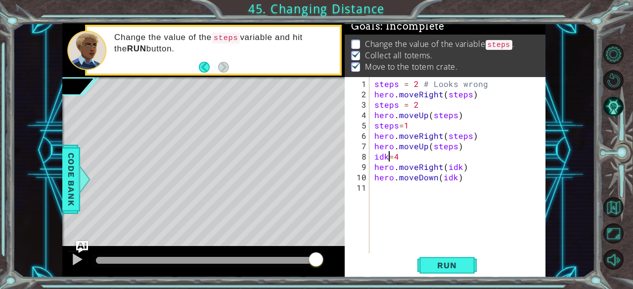
click at [388, 159] on div "steps = 2 # Looks wrong hero . moveRight ( steps ) steps = 2 hero . moveUp ( st…" at bounding box center [460, 177] width 176 height 197
paste textarea "steps"
click at [459, 170] on div "steps = 2 # Looks wrong hero . moveRight ( steps ) steps = 2 hero . moveUp ( st…" at bounding box center [460, 177] width 176 height 197
paste textarea "steps"
click at [454, 177] on div "steps = 2 # Looks wrong hero . moveRight ( steps ) steps = 2 hero . moveUp ( st…" at bounding box center [460, 177] width 176 height 197
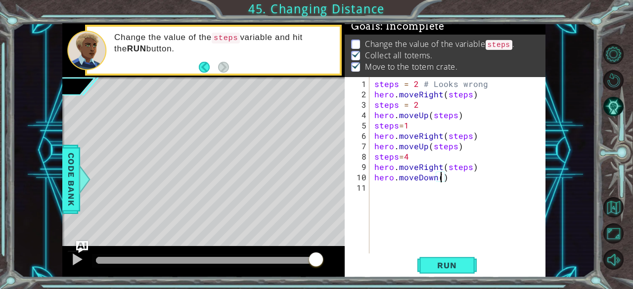
paste textarea "steps"
click at [448, 272] on button "Run" at bounding box center [446, 266] width 59 height 20
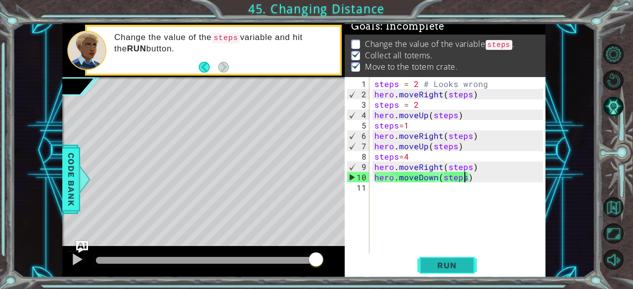
click at [455, 268] on span "Run" at bounding box center [446, 266] width 39 height 10
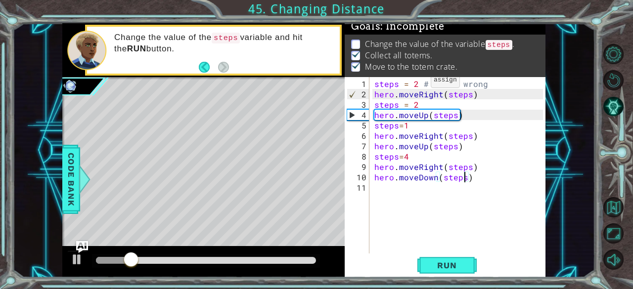
click at [420, 85] on div "steps = 2 # Looks wrong hero . moveRight ( steps ) steps = 2 hero . moveUp ( st…" at bounding box center [460, 177] width 176 height 197
click at [417, 85] on div "steps = 2 # Looks wrong hero . moveRight ( steps ) steps = 2 hero . moveUp ( st…" at bounding box center [460, 177] width 176 height 197
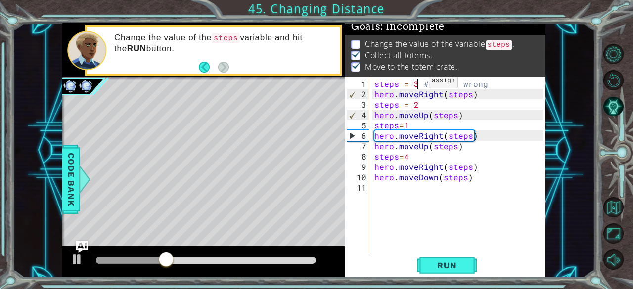
scroll to position [0, 2]
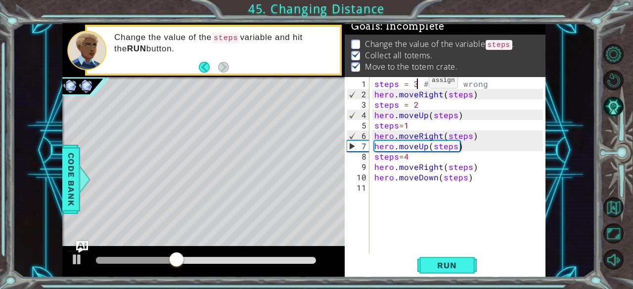
type textarea "steps = 3 # Looks wrong"
click at [461, 268] on span "Run" at bounding box center [446, 266] width 39 height 10
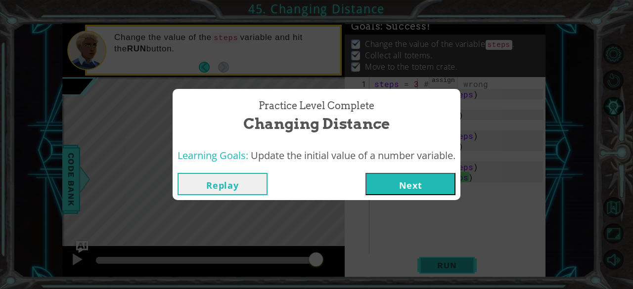
click at [416, 177] on button "Next" at bounding box center [410, 184] width 90 height 22
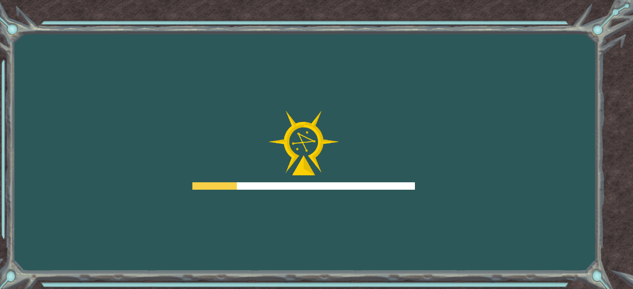
click at [625, 175] on div "Goals Error loading from server. Try refreshing the page. You'll need to join a…" at bounding box center [316, 144] width 633 height 289
click at [625, 179] on div "Goals Error loading from server. Try refreshing the page. You'll need to join a…" at bounding box center [316, 144] width 633 height 289
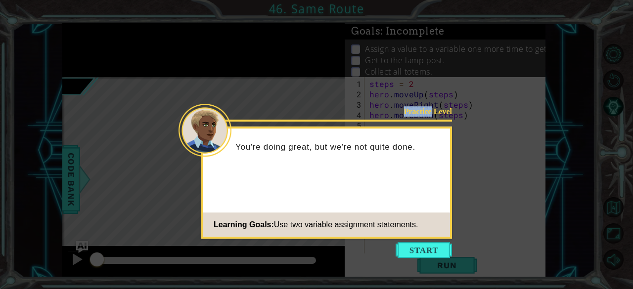
click at [605, 237] on icon at bounding box center [316, 144] width 633 height 289
click at [625, 175] on icon at bounding box center [316, 144] width 633 height 289
click at [625, 68] on icon at bounding box center [316, 144] width 633 height 289
click at [429, 254] on button "Start" at bounding box center [423, 250] width 56 height 16
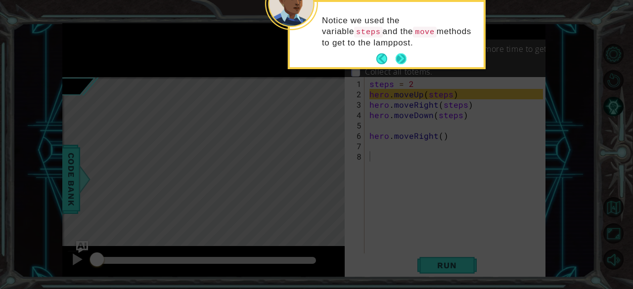
click at [401, 53] on button "Next" at bounding box center [400, 58] width 11 height 11
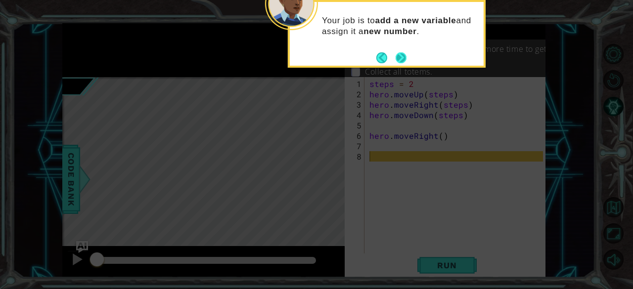
click at [402, 57] on button "Next" at bounding box center [400, 57] width 11 height 11
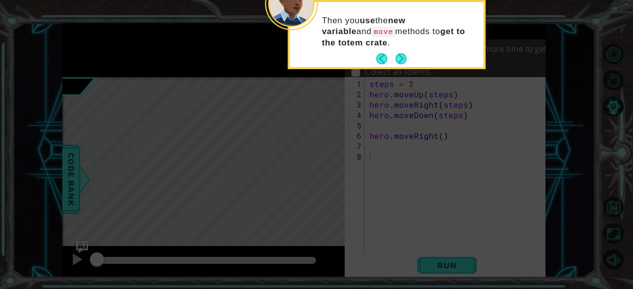
click at [395, 56] on button "Next" at bounding box center [400, 58] width 11 height 11
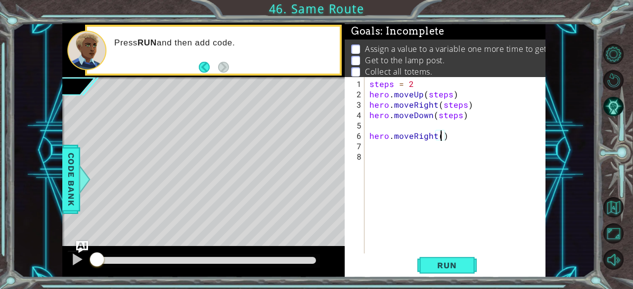
click at [441, 138] on div "steps = 2 hero . moveUp ( steps ) hero . moveRight ( steps ) hero . moveDown ( …" at bounding box center [457, 177] width 181 height 197
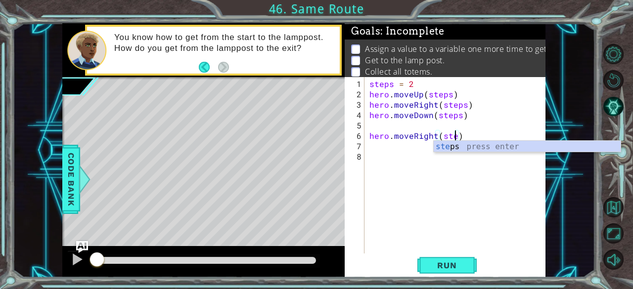
scroll to position [0, 5]
type textarea "hero.moveRight(steps)"
click at [450, 264] on span "Run" at bounding box center [446, 266] width 39 height 10
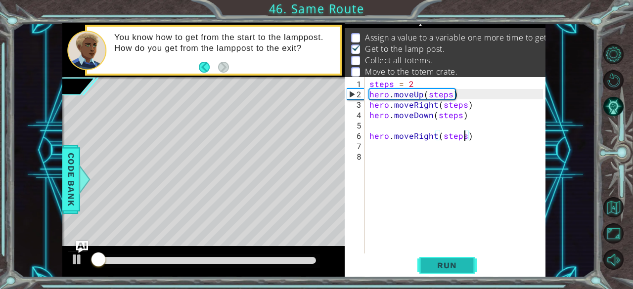
scroll to position [14, 0]
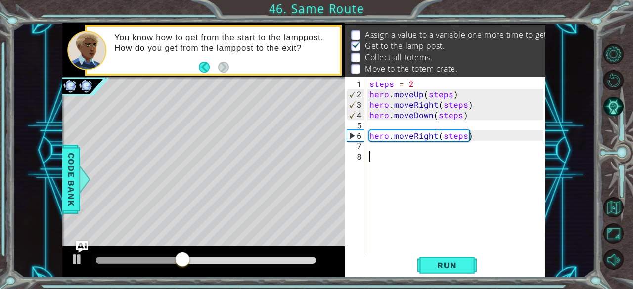
click at [382, 155] on div "steps = 2 hero . moveUp ( steps ) hero . moveRight ( steps ) hero . moveDown ( …" at bounding box center [457, 177] width 181 height 197
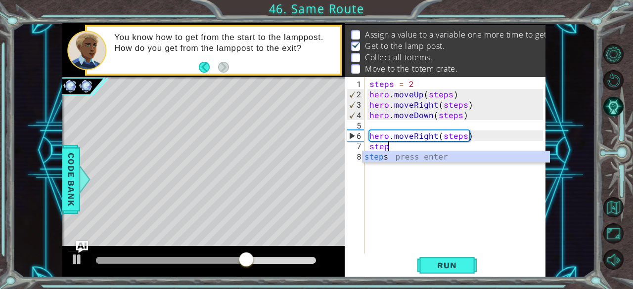
scroll to position [0, 1]
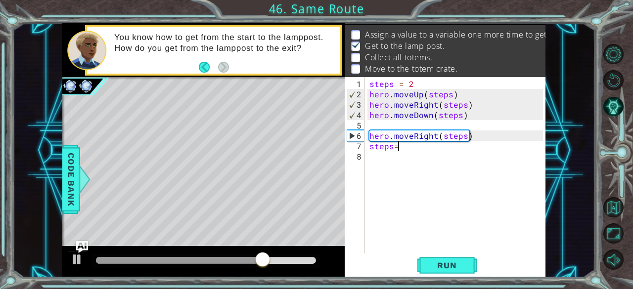
type textarea "steps=3"
click at [445, 253] on div "steps = 2 hero . moveUp ( steps ) hero . moveRight ( steps ) hero . moveDown ( …" at bounding box center [457, 177] width 181 height 197
click at [453, 269] on span "Run" at bounding box center [446, 266] width 39 height 10
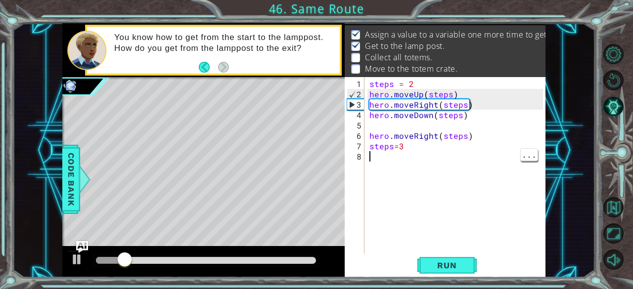
click at [625, 144] on div at bounding box center [618, 156] width 29 height 75
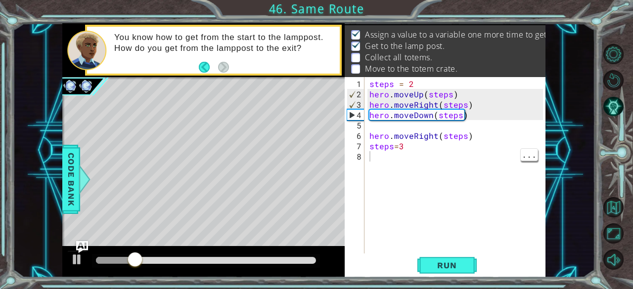
click at [625, 135] on div at bounding box center [618, 156] width 29 height 75
click at [625, 136] on div at bounding box center [618, 156] width 29 height 75
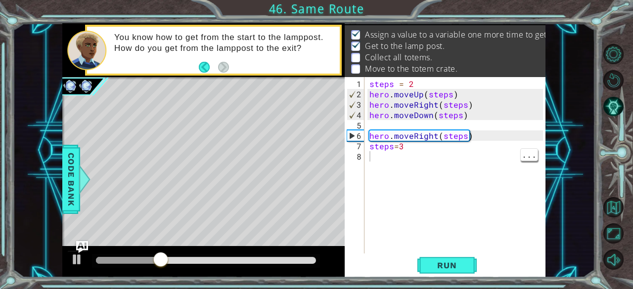
click at [437, 160] on div "steps = 2 hero . moveUp ( steps ) hero . moveRight ( steps ) hero . moveDown ( …" at bounding box center [457, 177] width 181 height 197
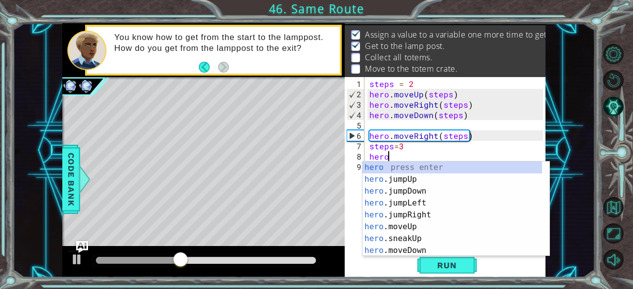
scroll to position [0, 0]
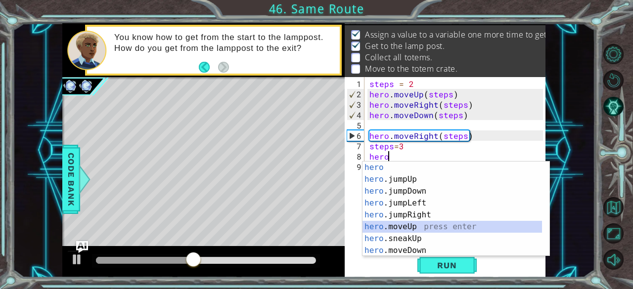
click at [400, 223] on div "hero press enter hero .jumpUp press enter hero .jumpDown press enter hero .jump…" at bounding box center [452, 221] width 180 height 119
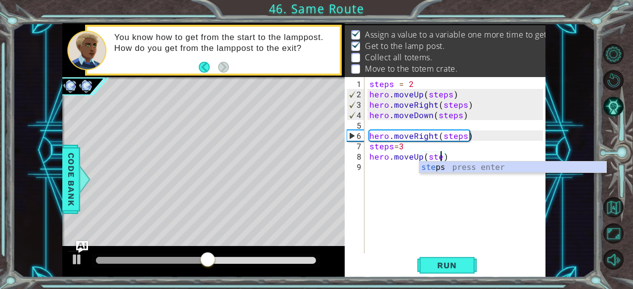
scroll to position [0, 4]
type textarea "hero.moveUp(steps)"
click at [450, 264] on span "Run" at bounding box center [446, 266] width 39 height 10
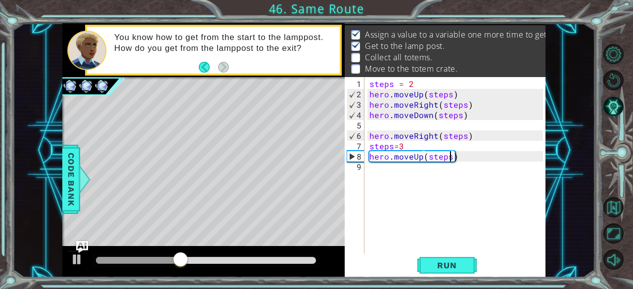
click at [395, 176] on div "steps = 2 hero . moveUp ( steps ) hero . moveRight ( steps ) hero . moveDown ( …" at bounding box center [457, 177] width 181 height 197
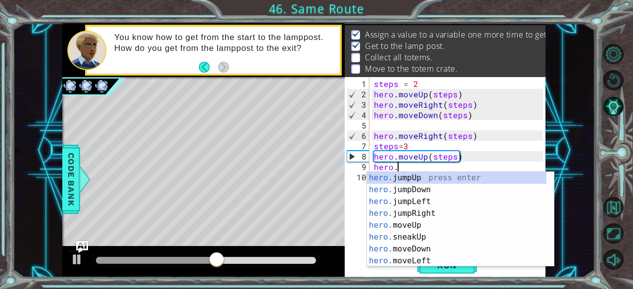
scroll to position [0, 1]
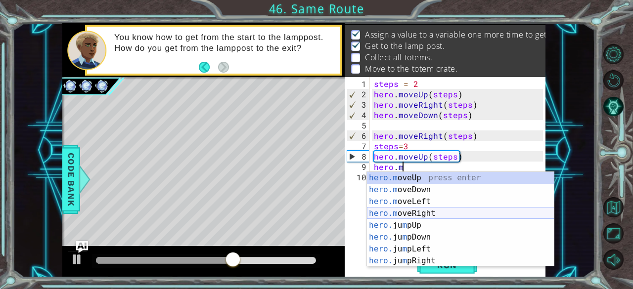
click at [413, 209] on div "hero.m oveUp press enter hero.m oveDown press enter hero.m oveLeft press enter …" at bounding box center [460, 231] width 187 height 119
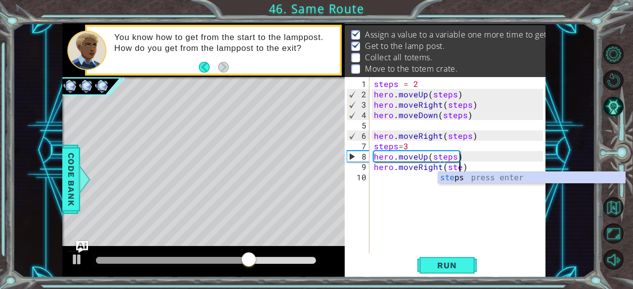
type textarea "hero.moveRight(steps)"
click at [405, 174] on div "steps = 2 hero . moveUp ( steps ) hero . moveRight ( steps ) hero . moveDown ( …" at bounding box center [460, 177] width 176 height 197
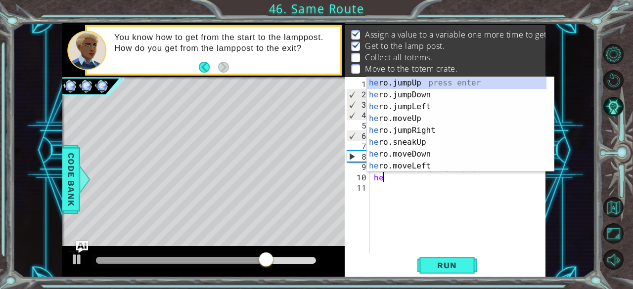
scroll to position [0, 0]
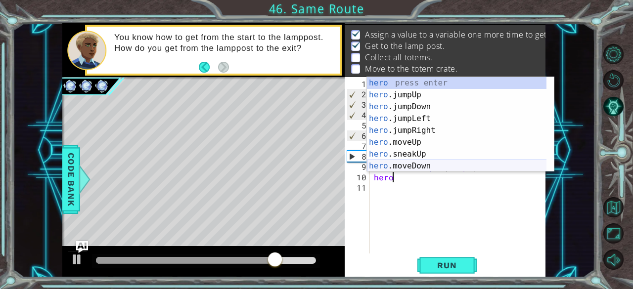
click at [400, 168] on div "hero press enter hero .jumpUp press enter hero .jumpDown press enter hero .jump…" at bounding box center [457, 136] width 180 height 119
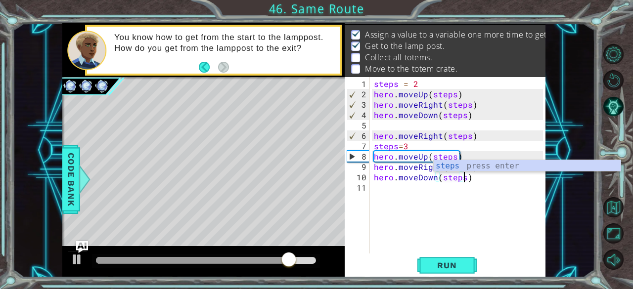
scroll to position [0, 5]
type textarea "hero.moveDown(steps)"
click at [454, 264] on span "Run" at bounding box center [446, 266] width 39 height 10
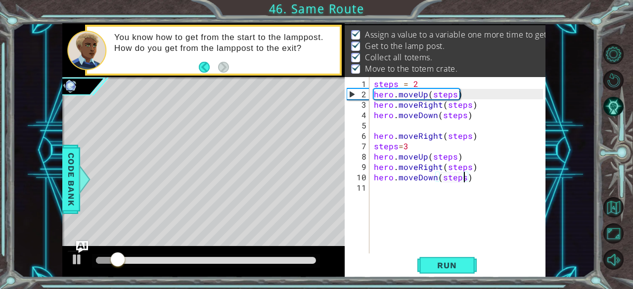
click at [625, 151] on div at bounding box center [618, 156] width 29 height 75
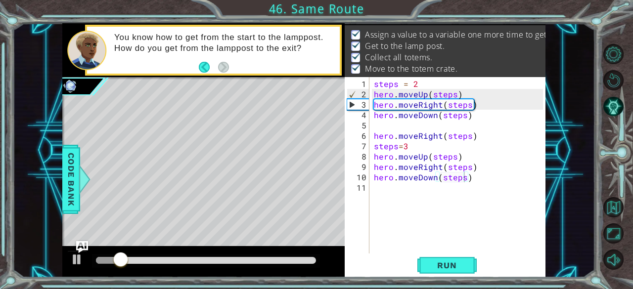
click at [625, 152] on div at bounding box center [618, 156] width 29 height 75
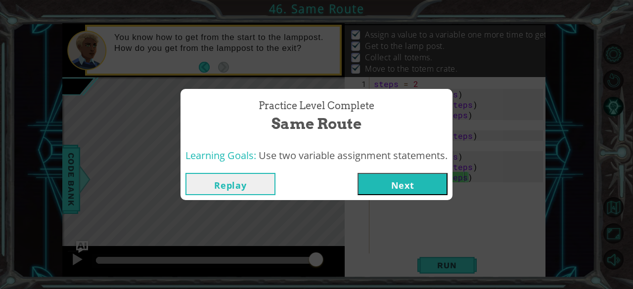
click at [418, 179] on button "Next" at bounding box center [402, 184] width 90 height 22
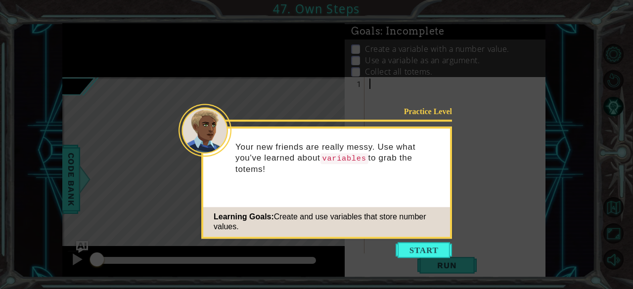
click at [459, 244] on icon at bounding box center [316, 144] width 633 height 289
click at [422, 252] on button "Start" at bounding box center [423, 250] width 56 height 16
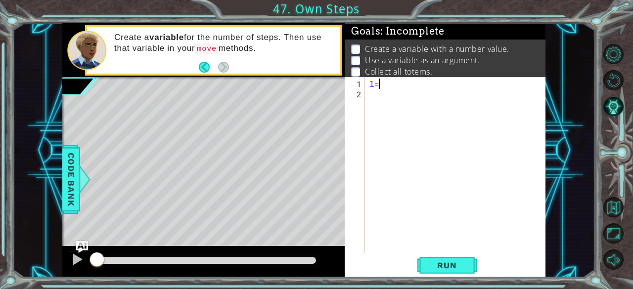
type textarea "l"
type textarea "p=3"
click at [396, 118] on div "p = 3" at bounding box center [457, 177] width 181 height 197
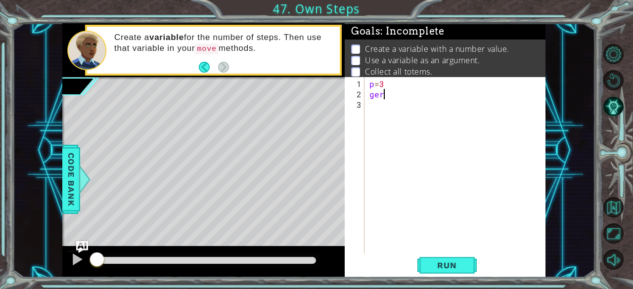
type textarea "g"
type textarea "p"
type textarea "p=3"
click at [396, 118] on div "p = 3" at bounding box center [457, 177] width 181 height 197
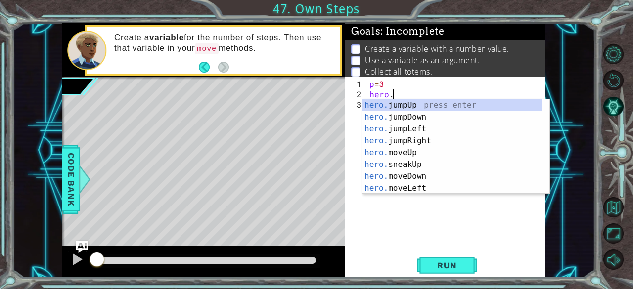
scroll to position [0, 1]
click at [405, 148] on div "hero. jumpUp press enter hero. jumpDown press enter hero. jumpLeft press enter …" at bounding box center [452, 158] width 180 height 119
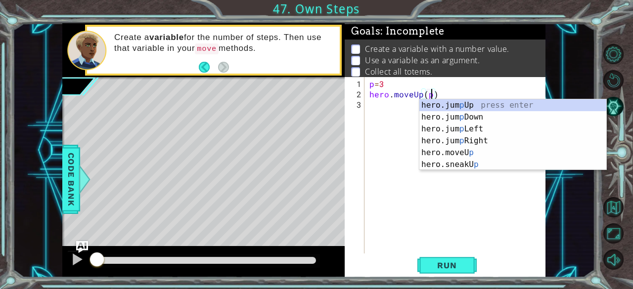
scroll to position [0, 3]
type textarea "hero.moveUp(p)"
click at [435, 267] on span "Run" at bounding box center [446, 266] width 39 height 10
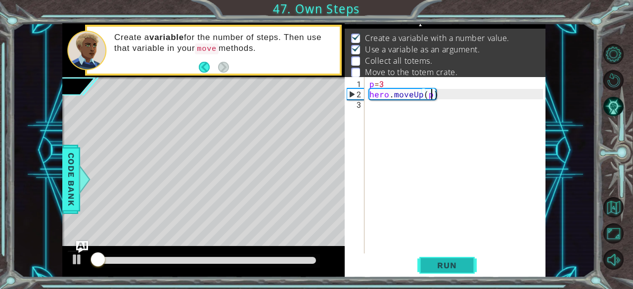
scroll to position [14, 0]
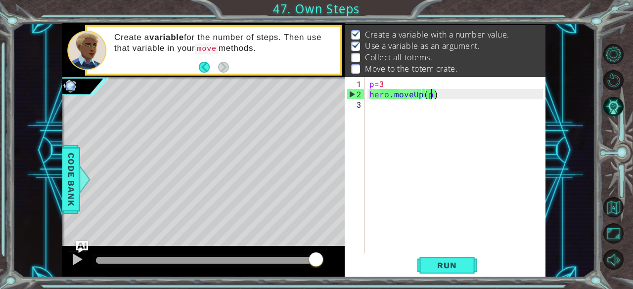
click at [385, 113] on div "p = 3 hero . moveUp ( p )" at bounding box center [457, 177] width 181 height 197
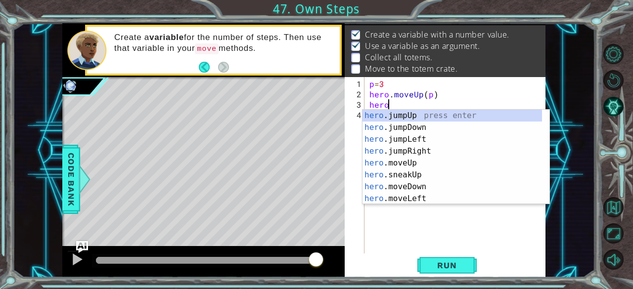
scroll to position [0, 1]
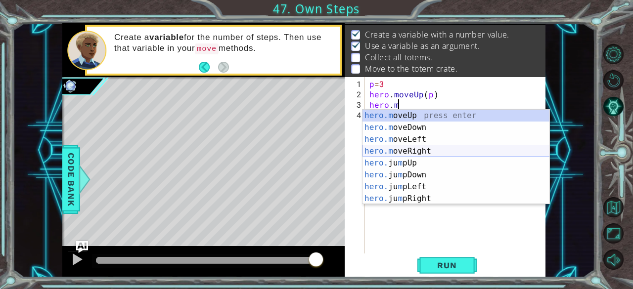
click at [410, 148] on div "hero.m oveUp press enter hero.m oveDown press enter hero.m oveLeft press enter …" at bounding box center [455, 169] width 187 height 119
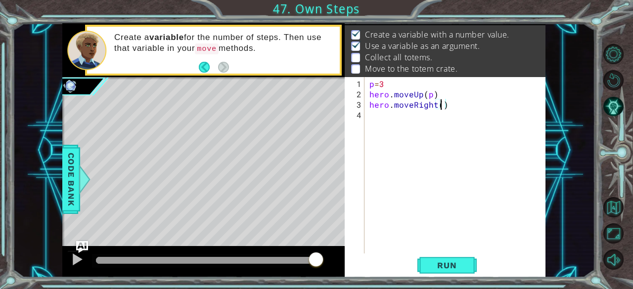
type textarea "hero.moveRight(p)"
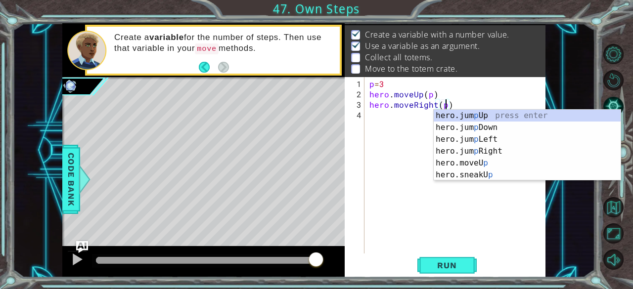
scroll to position [0, 4]
click at [383, 129] on div "p = 3 hero . moveUp ( p ) hero . moveRight ( p )" at bounding box center [457, 177] width 181 height 197
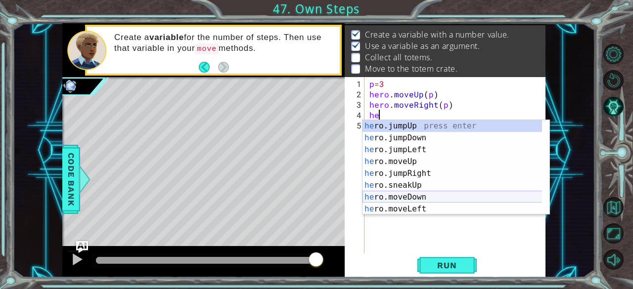
click at [407, 196] on div "he ro.jumpUp press enter he ro.jumpDown press enter he ro.jumpLeft press enter …" at bounding box center [452, 179] width 180 height 119
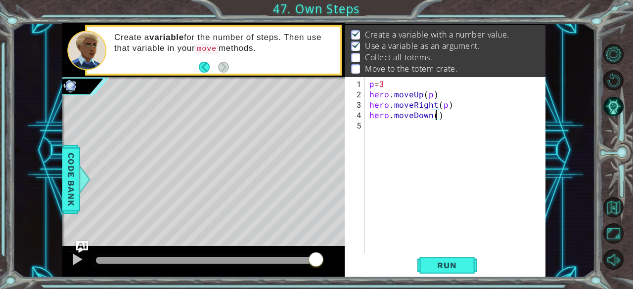
type textarea "hero.moveDown(p)"
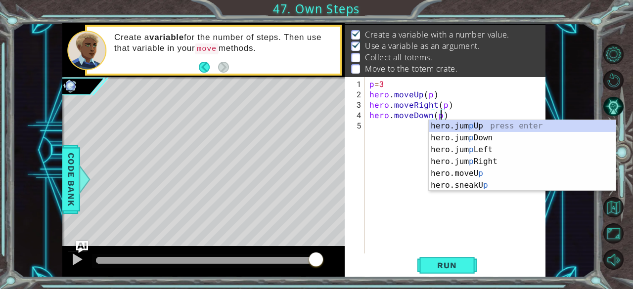
click at [403, 136] on div "p = 3 hero . moveUp ( p ) hero . moveRight ( p ) hero . moveDown ( p )" at bounding box center [457, 177] width 181 height 197
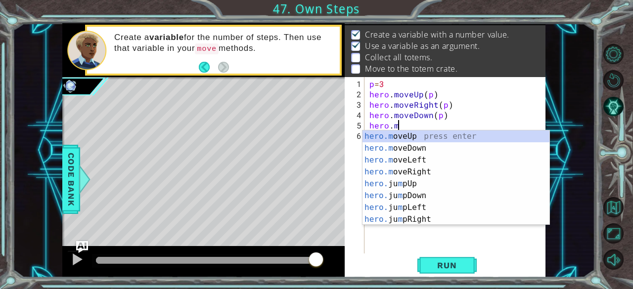
scroll to position [0, 1]
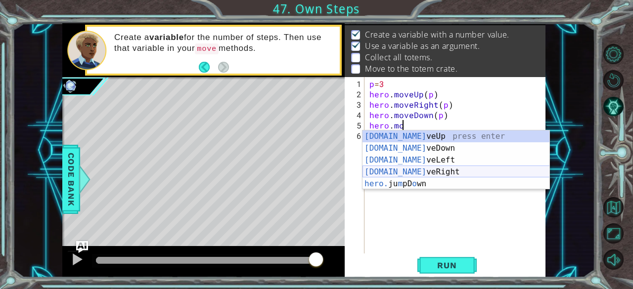
click at [408, 173] on div "[DOMAIN_NAME] veUp press enter [DOMAIN_NAME] veDown press enter [DOMAIN_NAME] v…" at bounding box center [455, 172] width 187 height 83
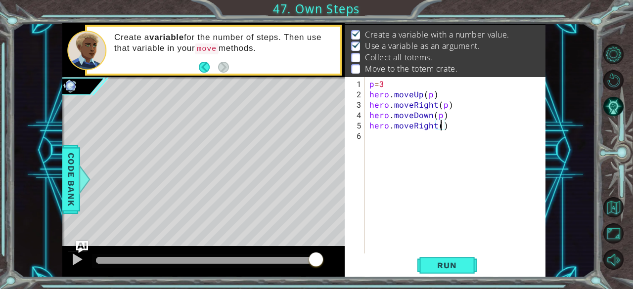
scroll to position [0, 4]
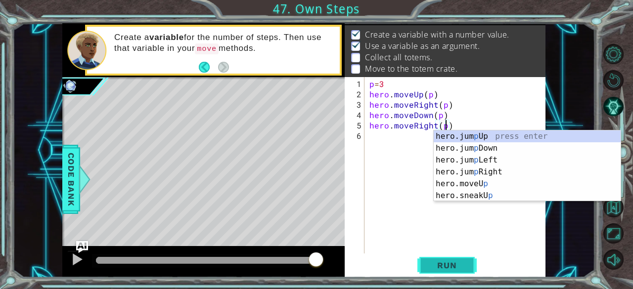
type textarea "hero.moveRight(p)"
click at [440, 266] on span "Run" at bounding box center [446, 266] width 39 height 10
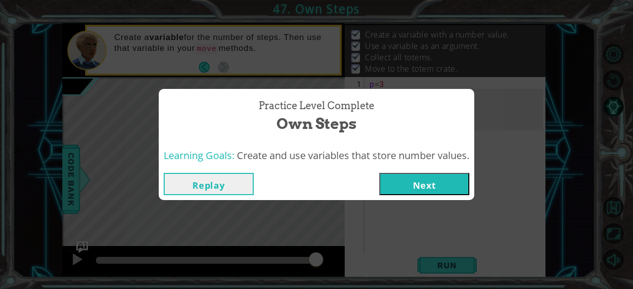
click at [429, 166] on div "Learning Goals: Create and use variables that store number values." at bounding box center [316, 156] width 315 height 24
click at [427, 199] on div "Replay Next" at bounding box center [316, 184] width 315 height 32
click at [474, 173] on div "Replay Next" at bounding box center [316, 184] width 315 height 32
click at [434, 166] on div "Learning Goals: Create and use variables that store number values." at bounding box center [316, 156] width 315 height 24
click at [445, 175] on button "Next" at bounding box center [424, 184] width 90 height 22
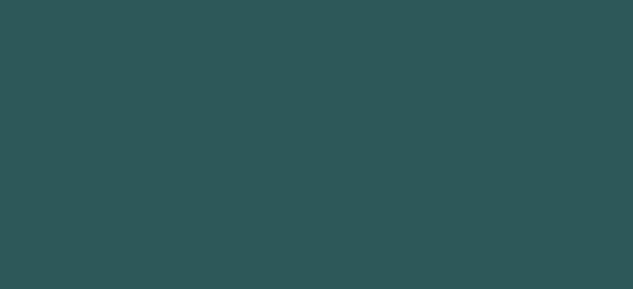
click at [446, 187] on body "1 2 3 4 5 6 7 8 9 i dk press enter hero.jumpR i ght press enter hero.moveR i gh…" at bounding box center [316, 144] width 633 height 289
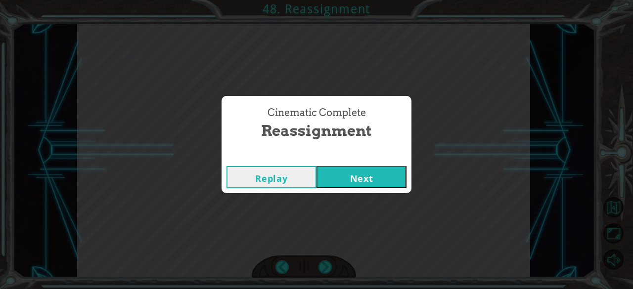
click at [368, 176] on button "Next" at bounding box center [361, 177] width 90 height 22
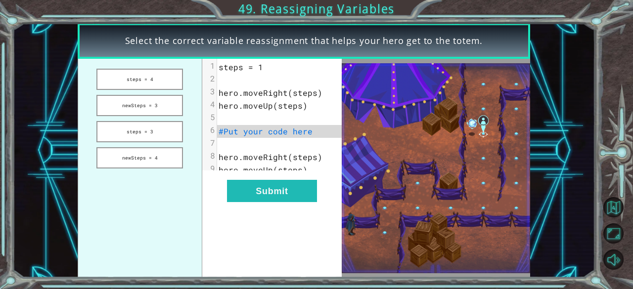
click at [0, 239] on div "Select the correct variable reassignment that helps your hero get to the totem.…" at bounding box center [316, 144] width 633 height 289
click at [153, 124] on button "steps = 3" at bounding box center [139, 131] width 87 height 21
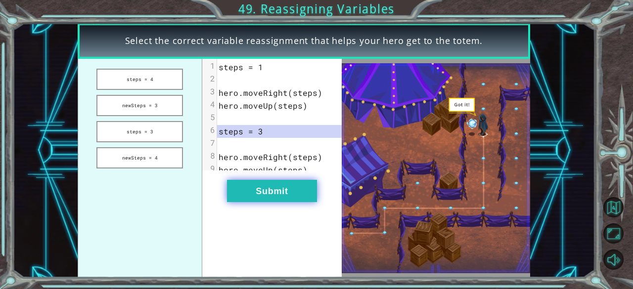
click at [273, 197] on button "Submit" at bounding box center [272, 191] width 90 height 22
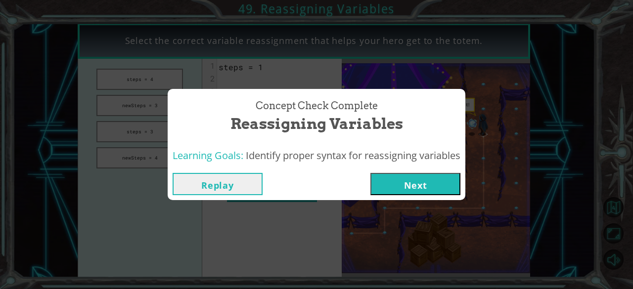
click at [406, 186] on button "Next" at bounding box center [415, 184] width 90 height 22
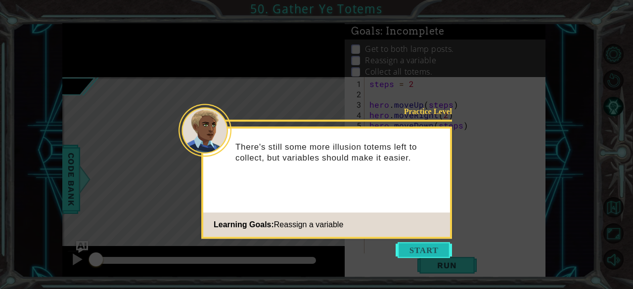
click at [422, 245] on button "Start" at bounding box center [423, 250] width 56 height 16
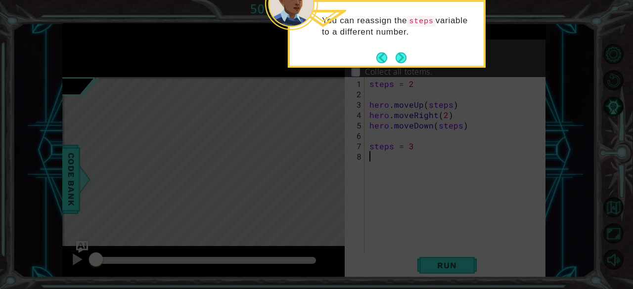
click at [405, 71] on icon at bounding box center [316, 43] width 633 height 492
click at [415, 55] on div "You can reassign the steps variable to a different number." at bounding box center [387, 31] width 194 height 50
click at [398, 59] on button "Next" at bounding box center [400, 57] width 11 height 11
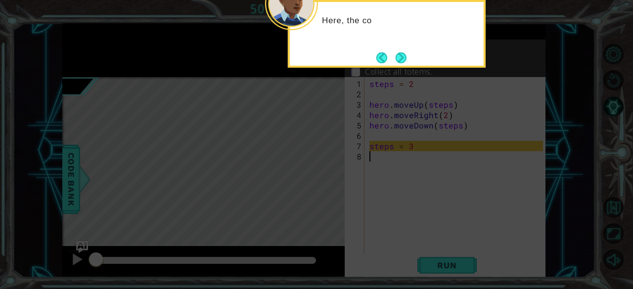
click at [397, 69] on icon at bounding box center [316, 43] width 633 height 492
click at [406, 55] on button "Next" at bounding box center [400, 57] width 11 height 11
click at [402, 220] on icon at bounding box center [316, 43] width 633 height 492
click at [397, 75] on icon at bounding box center [316, 43] width 633 height 492
click at [410, 55] on div "The variable has a new value, but the name stays the same." at bounding box center [387, 31] width 194 height 50
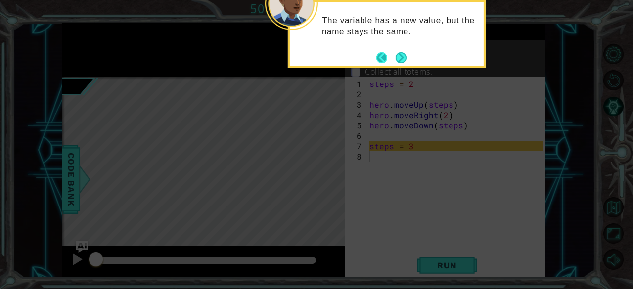
click at [394, 56] on button "Back" at bounding box center [385, 57] width 19 height 11
click at [399, 58] on button "Next" at bounding box center [400, 57] width 11 height 11
click at [400, 63] on button "Next" at bounding box center [400, 57] width 11 height 11
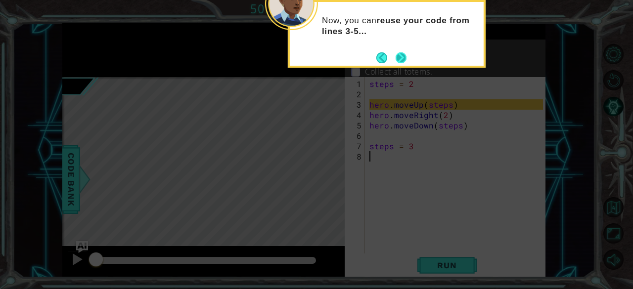
click at [402, 59] on button "Next" at bounding box center [400, 57] width 11 height 11
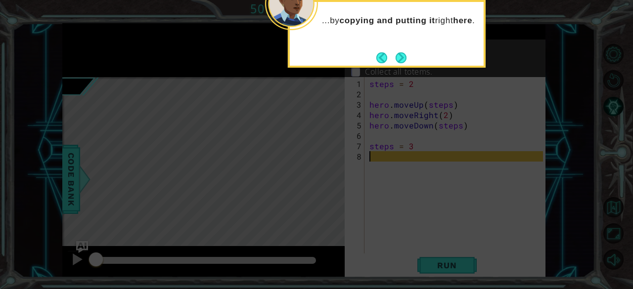
click at [401, 65] on div "...by copying and putting it right here ." at bounding box center [387, 34] width 198 height 68
click at [399, 61] on button "Next" at bounding box center [400, 57] width 11 height 11
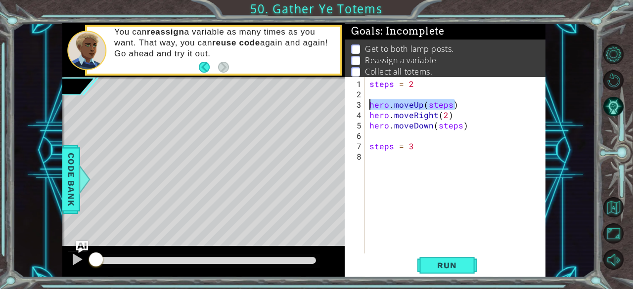
drag, startPoint x: 468, startPoint y: 107, endPoint x: 371, endPoint y: 106, distance: 97.4
click at [371, 106] on div "steps = 2 hero . moveUp ( steps ) hero . moveRight ( 2 ) hero . moveDown ( step…" at bounding box center [457, 177] width 181 height 197
type textarea "hero.moveUp(steps)"
click at [403, 163] on div "steps = 2 hero . moveUp ( steps ) hero . moveRight ( 2 ) hero . moveDown ( step…" at bounding box center [457, 177] width 181 height 197
paste textarea "hero.moveUp(steps)"
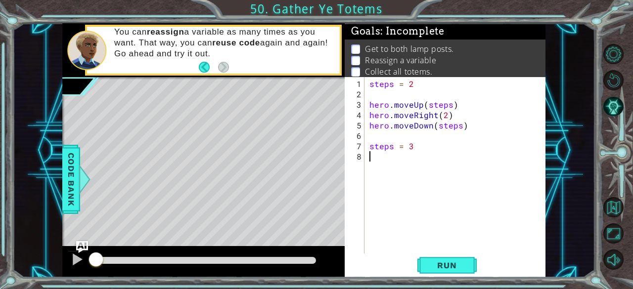
type textarea "hero.moveUp(steps)"
click at [459, 266] on span "Run" at bounding box center [446, 266] width 39 height 10
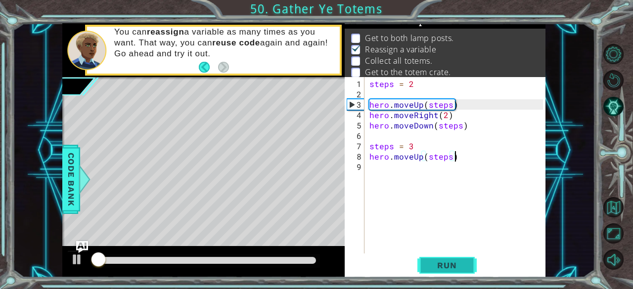
scroll to position [14, 0]
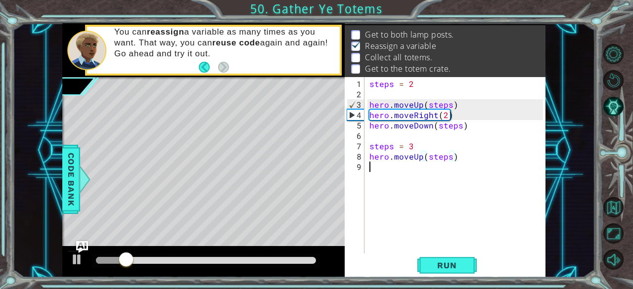
click at [406, 183] on div "steps = 2 hero . moveUp ( steps ) hero . moveRight ( 2 ) hero . moveDown ( step…" at bounding box center [457, 177] width 181 height 197
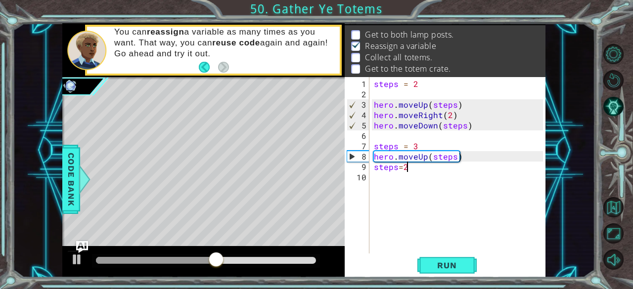
scroll to position [0, 1]
type textarea "steps=2"
click at [454, 265] on span "Run" at bounding box center [446, 266] width 39 height 10
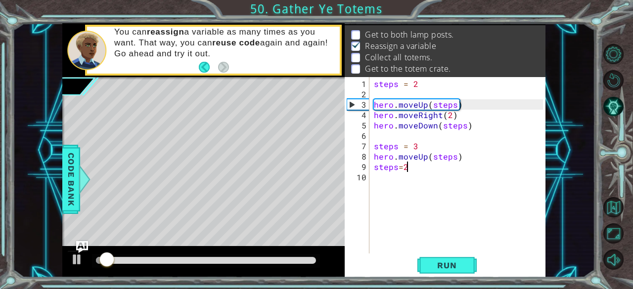
click at [408, 191] on div "steps = 2 hero . moveUp ( steps ) hero . moveRight ( 2 ) hero . moveDown ( step…" at bounding box center [460, 177] width 176 height 197
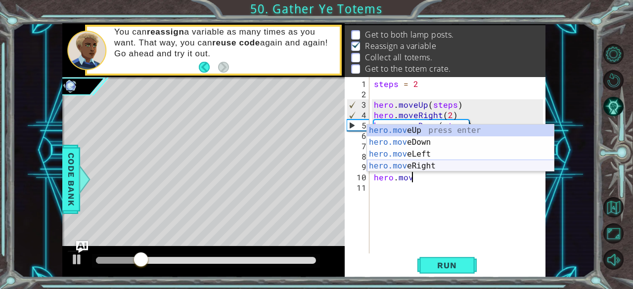
click at [420, 164] on div "hero.mov eUp press enter hero.mov eDown press enter hero.mov eLeft press enter …" at bounding box center [460, 160] width 187 height 71
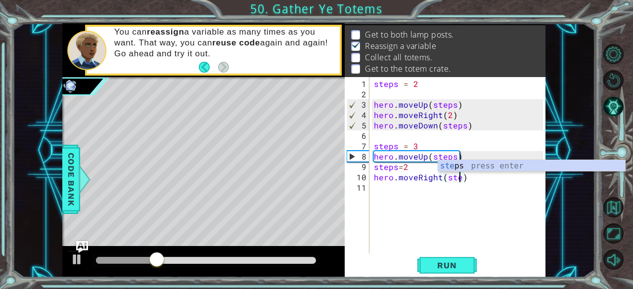
scroll to position [0, 5]
click at [449, 273] on button "Run" at bounding box center [446, 266] width 59 height 20
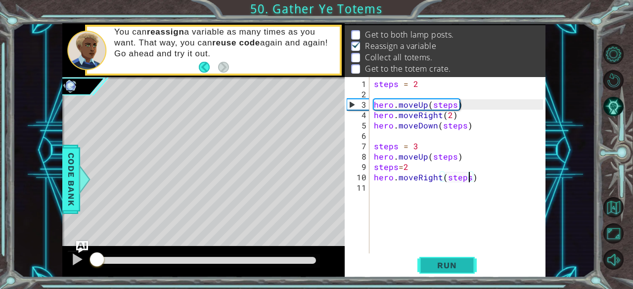
click at [454, 260] on button "Run" at bounding box center [446, 266] width 59 height 20
click at [456, 267] on span "Run" at bounding box center [446, 266] width 39 height 10
click at [462, 265] on span "Run" at bounding box center [446, 266] width 39 height 10
click at [465, 262] on span "Run" at bounding box center [446, 266] width 39 height 10
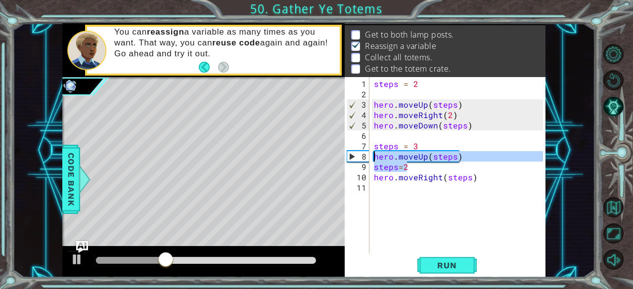
drag, startPoint x: 466, startPoint y: 164, endPoint x: 375, endPoint y: 153, distance: 91.1
click at [375, 153] on div "steps = 2 hero . moveUp ( steps ) hero . moveRight ( 2 ) hero . moveDown ( step…" at bounding box center [460, 177] width 176 height 197
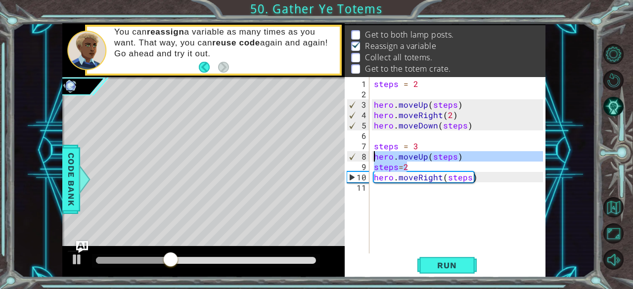
click at [468, 155] on div "steps = 2 hero . moveUp ( steps ) hero . moveRight ( 2 ) hero . moveDown ( step…" at bounding box center [457, 165] width 171 height 176
type textarea "hero.moveUp(steps)"
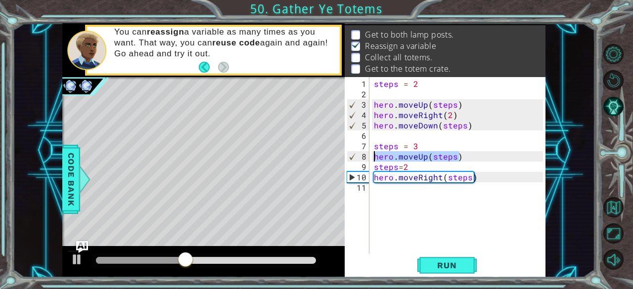
drag, startPoint x: 468, startPoint y: 155, endPoint x: 374, endPoint y: 158, distance: 94.0
click at [374, 158] on div "steps = 2 hero . moveUp ( steps ) hero . moveRight ( 2 ) hero . moveDown ( step…" at bounding box center [460, 177] width 176 height 197
click at [399, 200] on div "steps = 2 hero . moveUp ( steps ) hero . moveRight ( 2 ) hero . moveDown ( step…" at bounding box center [460, 177] width 176 height 197
paste textarea "hero.moveUp(steps)"
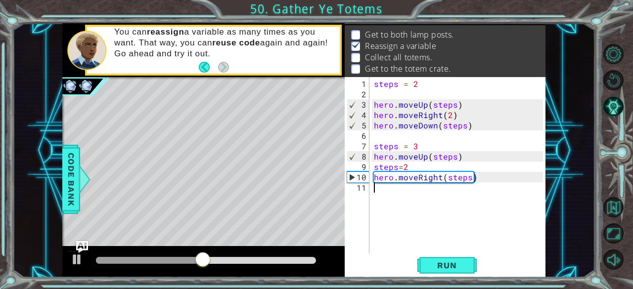
type textarea "hero.moveUp(steps)"
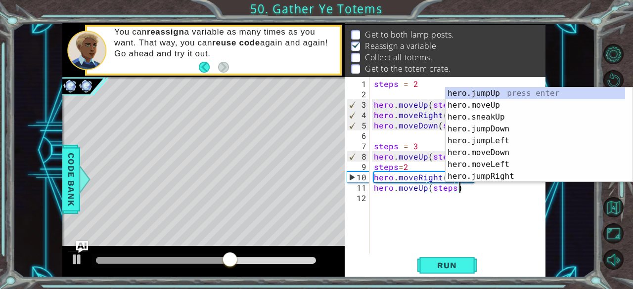
click at [401, 203] on div "steps = 2 hero . moveUp ( steps ) hero . moveRight ( 2 ) hero . moveDown ( step…" at bounding box center [460, 177] width 176 height 197
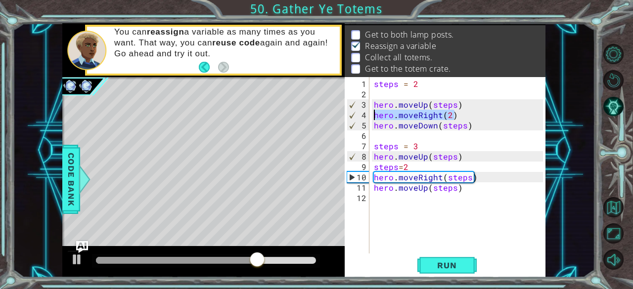
drag, startPoint x: 468, startPoint y: 117, endPoint x: 370, endPoint y: 114, distance: 97.9
click at [370, 114] on div "1 2 3 4 5 6 7 8 9 10 11 12 steps = 2 hero . moveUp ( steps ) hero . moveRight (…" at bounding box center [444, 165] width 199 height 176
type textarea "hero.moveRight(2)"
click at [380, 198] on div "steps = 2 hero . moveUp ( steps ) hero . moveRight ( 2 ) hero . moveDown ( step…" at bounding box center [460, 177] width 176 height 197
paste textarea "hero.moveRight(2)"
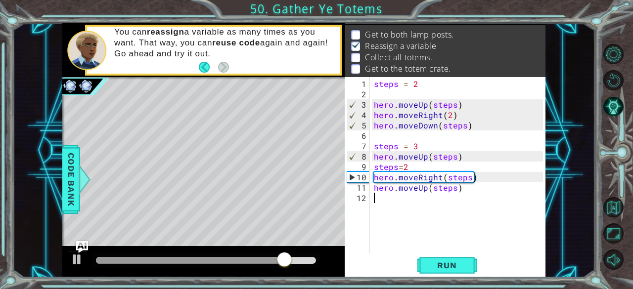
type textarea "hero.moveRight(2)"
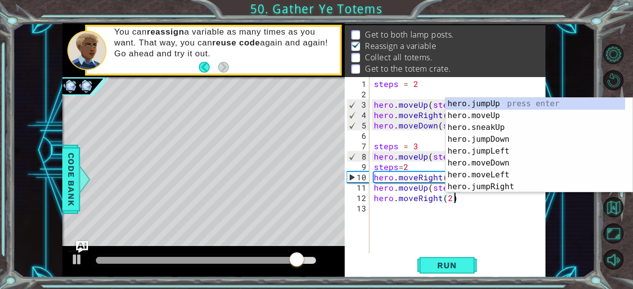
click at [398, 210] on div "steps = 2 hero . moveUp ( steps ) hero . moveRight ( 2 ) hero . moveDown ( step…" at bounding box center [460, 177] width 176 height 197
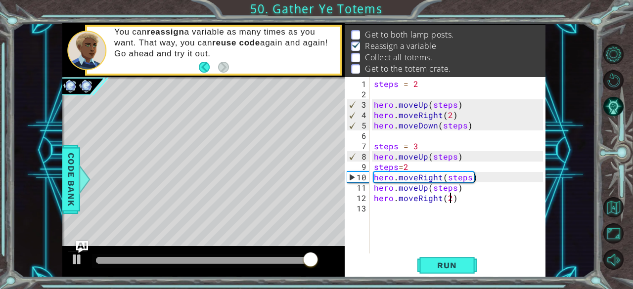
click at [448, 198] on div "steps = 2 hero . moveUp ( steps ) hero . moveRight ( 2 ) hero . moveDown ( step…" at bounding box center [460, 177] width 176 height 197
type textarea "hero.moveRight(2)"
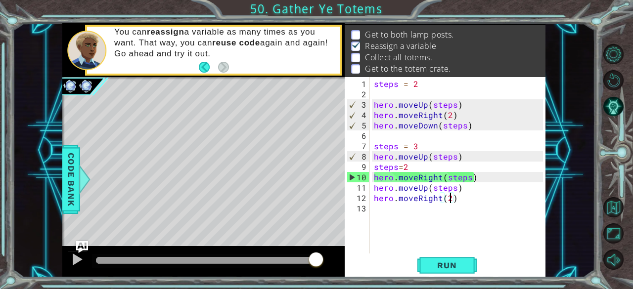
click at [453, 209] on div "steps = 2 hero . moveUp ( steps ) hero . moveRight ( 2 ) hero . moveDown ( step…" at bounding box center [460, 177] width 176 height 197
click at [469, 270] on button "Run" at bounding box center [446, 266] width 59 height 20
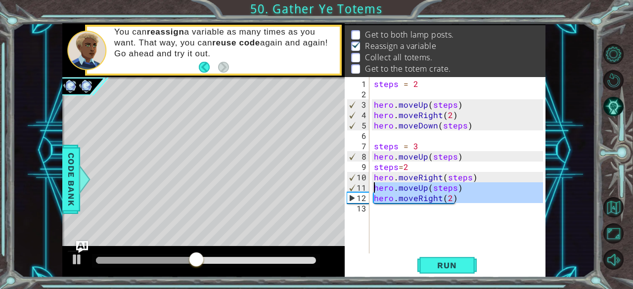
drag, startPoint x: 465, startPoint y: 207, endPoint x: 370, endPoint y: 185, distance: 97.9
click at [370, 185] on div "1 2 3 4 5 6 7 8 9 10 11 12 13 steps = 2 hero . moveUp ( steps ) hero . moveRigh…" at bounding box center [444, 165] width 199 height 176
type textarea "hero.moveUp(steps) hero.moveRight(2)"
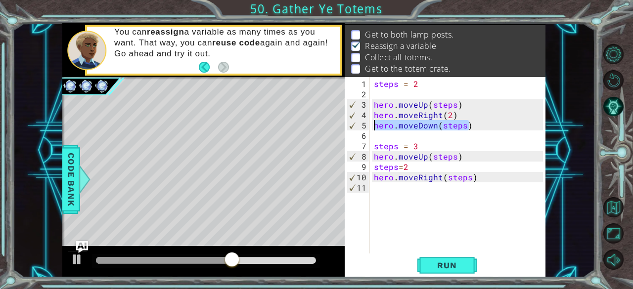
drag, startPoint x: 469, startPoint y: 126, endPoint x: 372, endPoint y: 128, distance: 96.4
click at [372, 128] on div "steps = 2 hero . moveUp ( steps ) hero . moveRight ( 2 ) hero . moveDown ( step…" at bounding box center [460, 177] width 176 height 197
type textarea "hero.moveDown(steps)"
click at [410, 202] on div "steps = 2 hero . moveUp ( steps ) hero . moveRight ( 2 ) hero . moveDown ( step…" at bounding box center [460, 177] width 176 height 197
paste textarea "hero.moveDown(steps)"
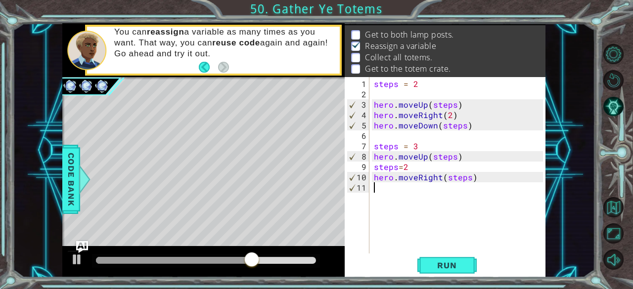
type textarea "hero.moveDown(steps)"
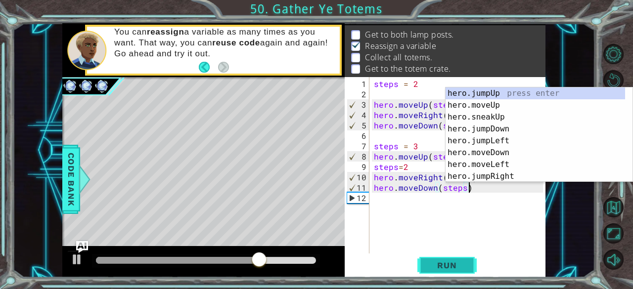
click at [458, 273] on button "Run" at bounding box center [446, 266] width 59 height 20
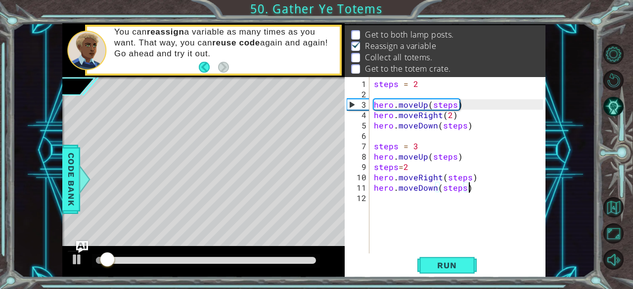
click at [431, 211] on div "steps = 2 hero . moveUp ( steps ) hero . moveRight ( 2 ) hero . moveDown ( step…" at bounding box center [460, 177] width 176 height 197
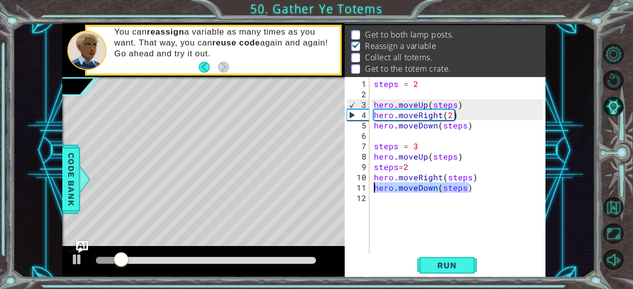
drag, startPoint x: 478, startPoint y: 186, endPoint x: 366, endPoint y: 186, distance: 111.7
click at [366, 186] on div "1 2 3 4 5 6 7 8 9 10 11 12 steps = 2 hero . moveUp ( steps ) hero . moveRight (…" at bounding box center [444, 165] width 199 height 176
type textarea "hero.moveDown(steps)"
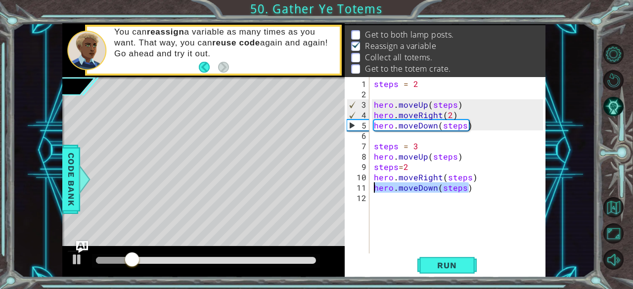
click at [374, 200] on div "steps = 2 hero . moveUp ( steps ) hero . moveRight ( 2 ) hero . moveDown ( step…" at bounding box center [460, 177] width 176 height 197
paste textarea "hero.moveDown(steps)"
type textarea "hero.moveDown(steps)"
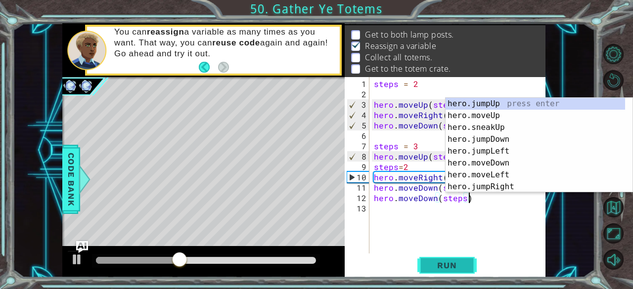
click at [436, 264] on span "Run" at bounding box center [446, 266] width 39 height 10
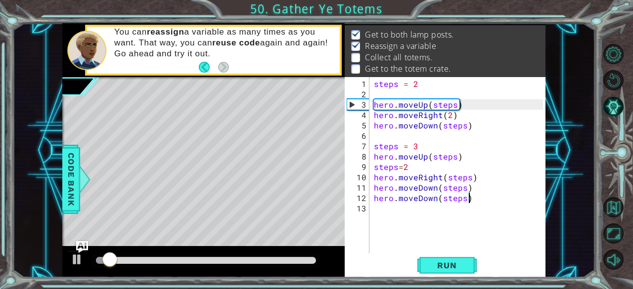
click at [399, 213] on div "steps = 2 hero . moveUp ( steps ) hero . moveRight ( 2 ) hero . moveDown ( step…" at bounding box center [460, 177] width 176 height 197
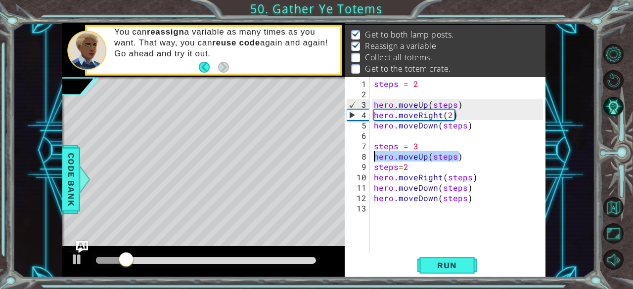
drag, startPoint x: 466, startPoint y: 154, endPoint x: 369, endPoint y: 157, distance: 96.9
click at [369, 157] on div "1 2 3 4 5 6 7 8 9 10 11 12 13 steps = 2 hero . moveUp ( steps ) hero . moveRigh…" at bounding box center [444, 165] width 199 height 176
type textarea "hero.moveUp(steps)"
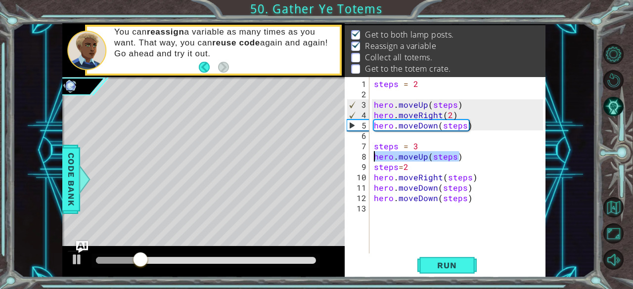
click at [383, 212] on div "steps = 2 hero . moveUp ( steps ) hero . moveRight ( 2 ) hero . moveDown ( step…" at bounding box center [460, 177] width 176 height 197
paste textarea "hero.moveUp(steps)"
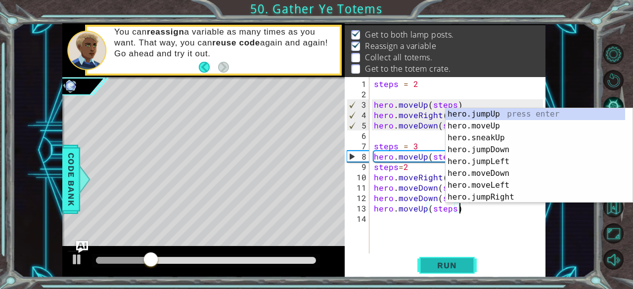
click at [458, 264] on span "Run" at bounding box center [446, 266] width 39 height 10
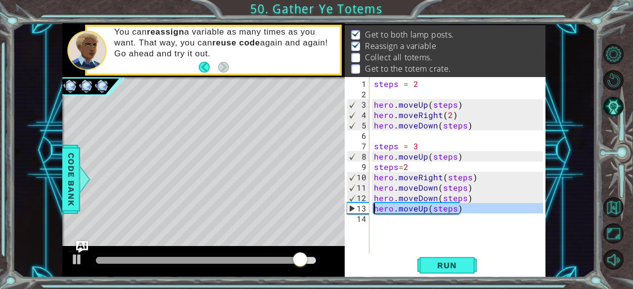
drag, startPoint x: 470, startPoint y: 215, endPoint x: 373, endPoint y: 208, distance: 96.6
click at [373, 208] on div "steps = 2 hero . moveUp ( steps ) hero . moveRight ( 2 ) hero . moveDown ( step…" at bounding box center [460, 177] width 176 height 197
type textarea "hero.moveUp(steps)"
click at [384, 222] on div "steps = 2 hero . moveUp ( steps ) hero . moveRight ( 2 ) hero . moveDown ( step…" at bounding box center [457, 165] width 171 height 176
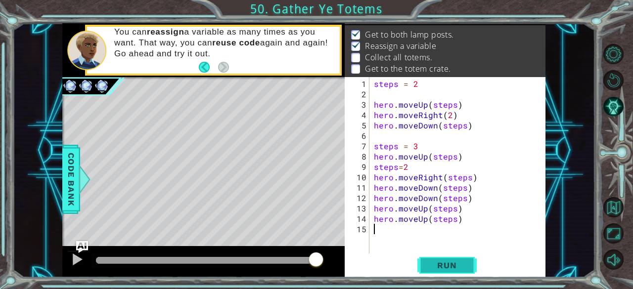
click at [453, 261] on span "Run" at bounding box center [446, 266] width 39 height 10
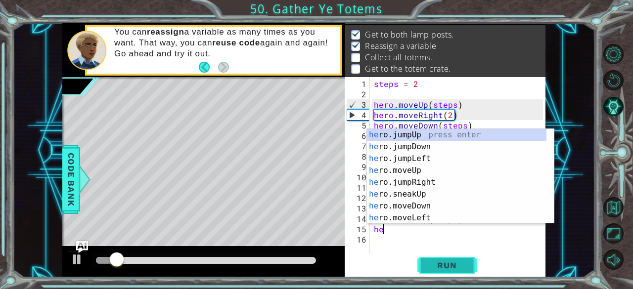
type textarea "h"
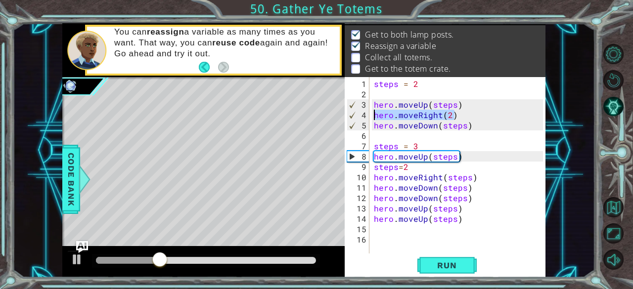
drag, startPoint x: 461, startPoint y: 116, endPoint x: 371, endPoint y: 116, distance: 90.0
click at [371, 116] on div "1 2 3 4 5 6 7 8 9 10 11 12 13 14 15 16 steps = 2 hero . moveUp ( steps ) hero .…" at bounding box center [444, 165] width 199 height 176
type textarea "hero.moveRight(2)"
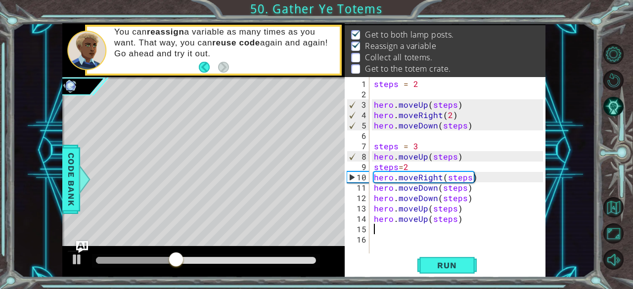
click at [396, 231] on div "steps = 2 hero . moveUp ( steps ) hero . moveRight ( 2 ) hero . moveDown ( step…" at bounding box center [460, 177] width 176 height 197
paste textarea "hero.moveRight(2)"
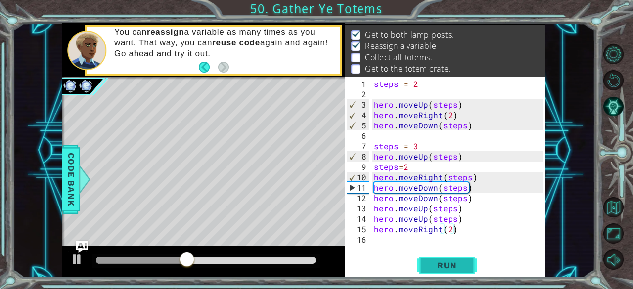
click at [438, 267] on span "Run" at bounding box center [446, 266] width 39 height 10
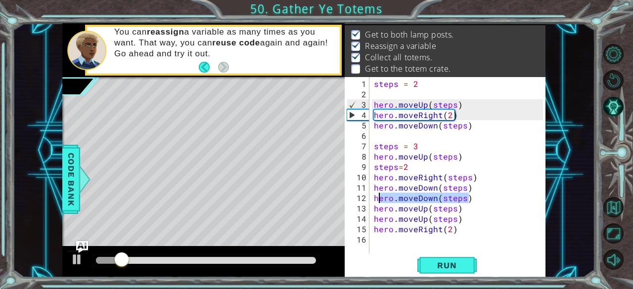
drag, startPoint x: 469, startPoint y: 194, endPoint x: 373, endPoint y: 199, distance: 96.0
click at [373, 199] on div "steps = 2 hero . moveUp ( steps ) hero . moveRight ( 2 ) hero . moveDown ( step…" at bounding box center [460, 177] width 176 height 197
type textarea "hero.moveDown(steps)"
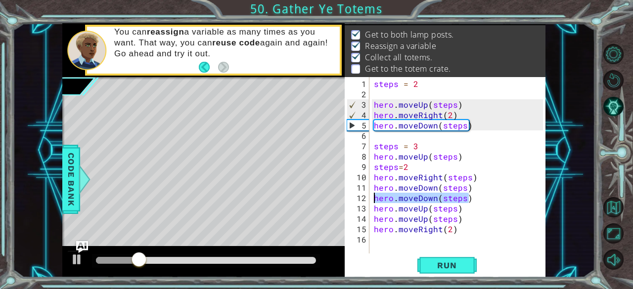
click at [377, 240] on div "steps = 2 hero . moveUp ( steps ) hero . moveRight ( 2 ) hero . moveDown ( step…" at bounding box center [460, 177] width 176 height 197
paste textarea "hero.moveDown(steps)"
type textarea "hero.moveDown(steps)"
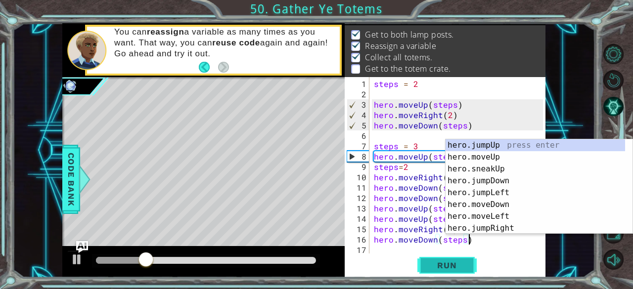
click at [454, 266] on span "Run" at bounding box center [446, 266] width 39 height 10
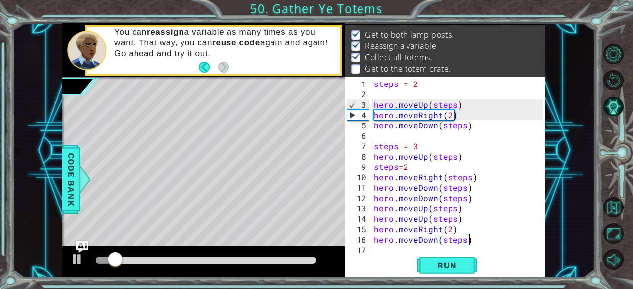
click at [477, 242] on div "steps = 2 hero . moveUp ( steps ) hero . moveRight ( 2 ) hero . moveDown ( step…" at bounding box center [460, 177] width 176 height 197
click at [411, 256] on div "Run" at bounding box center [447, 266] width 201 height 20
click at [396, 252] on div "steps = 2 hero . moveUp ( steps ) hero . moveRight ( 2 ) hero . moveDown ( step…" at bounding box center [460, 177] width 176 height 197
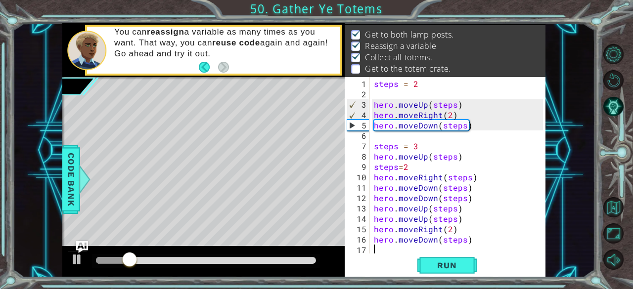
paste textarea "hero.moveDown(steps)"
type textarea "hero.moveDown(steps)"
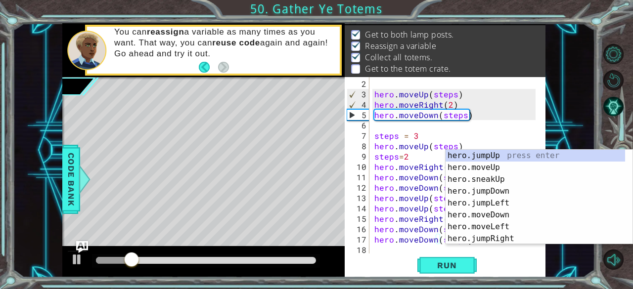
scroll to position [10, 0]
click at [451, 264] on span "Run" at bounding box center [446, 266] width 39 height 10
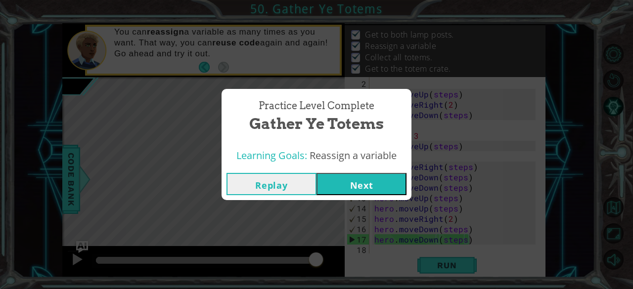
click at [356, 194] on button "Next" at bounding box center [361, 184] width 90 height 22
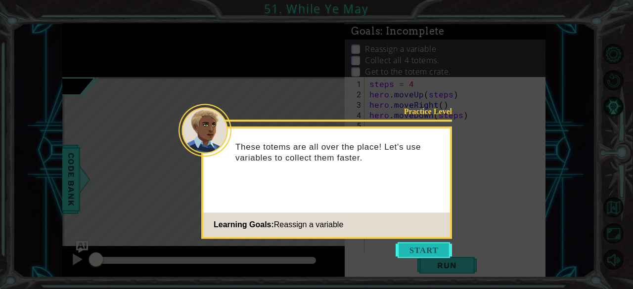
click at [430, 253] on button "Start" at bounding box center [423, 250] width 56 height 16
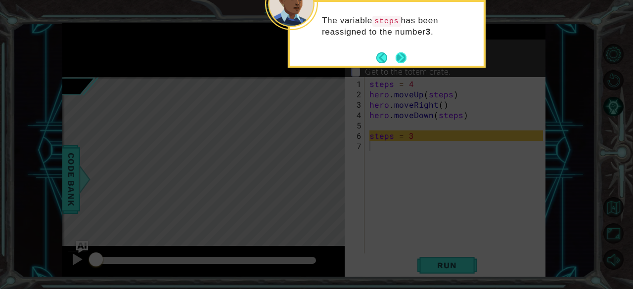
click at [397, 57] on button "Next" at bounding box center [400, 57] width 11 height 11
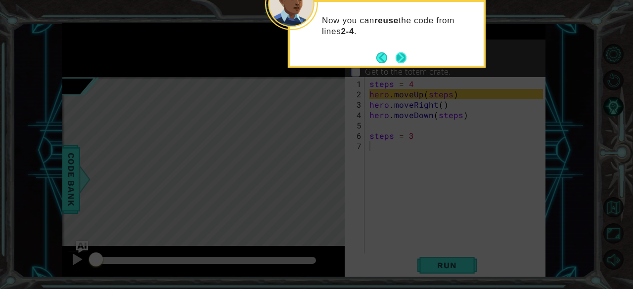
drag, startPoint x: 397, startPoint y: 57, endPoint x: 402, endPoint y: 62, distance: 6.7
click at [402, 62] on button "Next" at bounding box center [400, 57] width 11 height 11
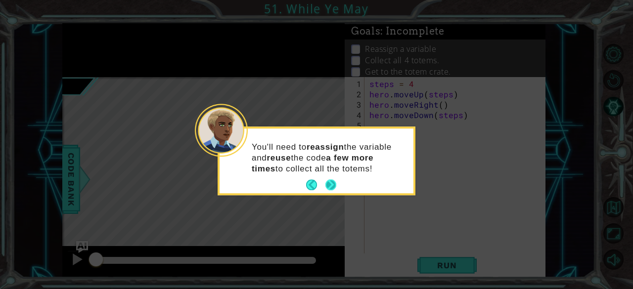
click at [331, 185] on button "Next" at bounding box center [330, 185] width 11 height 11
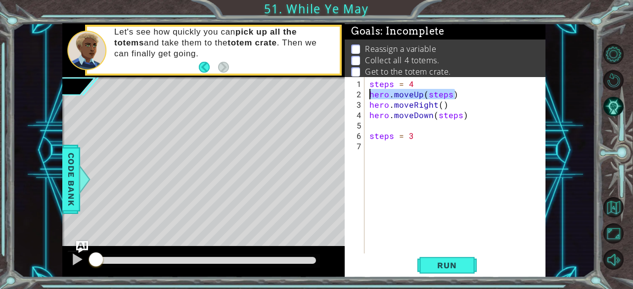
drag, startPoint x: 456, startPoint y: 93, endPoint x: 370, endPoint y: 93, distance: 86.5
click at [370, 93] on div "steps = 4 hero . moveUp ( steps ) hero . moveRight ( ) hero . moveDown ( steps …" at bounding box center [457, 177] width 181 height 197
type textarea "hero.moveUp(steps)"
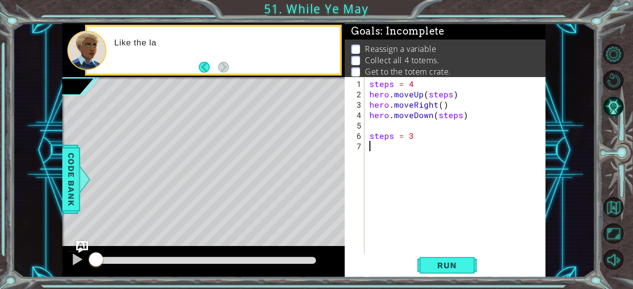
click at [375, 147] on div "steps = 4 hero . moveUp ( steps ) hero . moveRight ( ) hero . moveDown ( steps …" at bounding box center [457, 177] width 181 height 197
paste textarea "hero.moveUp(steps)"
type textarea "hero.moveUp(steps)"
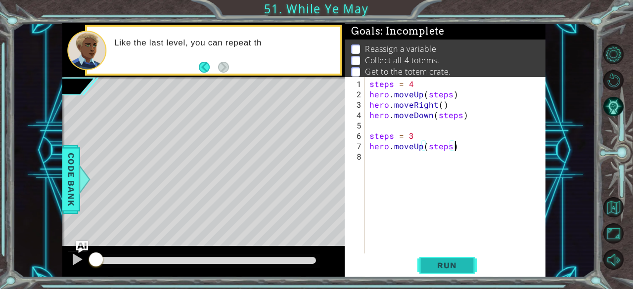
click at [468, 260] on button "Run" at bounding box center [446, 266] width 59 height 20
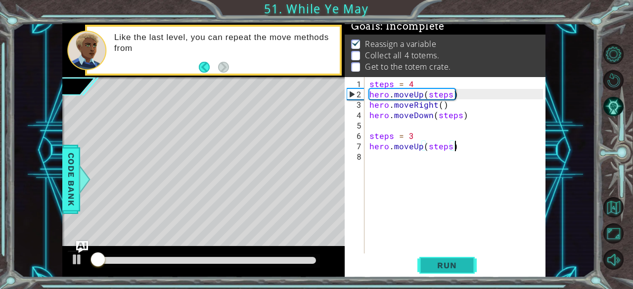
scroll to position [9, 0]
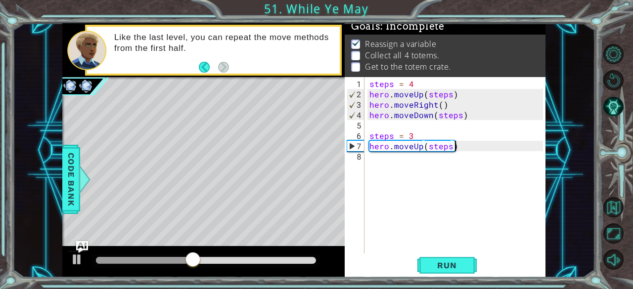
click at [378, 162] on div "steps = 4 hero . moveUp ( steps ) hero . moveRight ( ) hero . moveDown ( steps …" at bounding box center [457, 177] width 181 height 197
drag, startPoint x: 455, startPoint y: 105, endPoint x: 366, endPoint y: 105, distance: 89.0
click at [366, 105] on div "1 2 3 4 5 6 7 8 steps = 4 hero . moveUp ( steps ) hero . moveRight ( ) hero . m…" at bounding box center [444, 165] width 199 height 176
type textarea "hero.moveRight()"
click at [386, 161] on div "steps = 4 hero . moveUp ( steps ) hero . moveRight ( ) hero . moveDown ( steps …" at bounding box center [457, 177] width 181 height 197
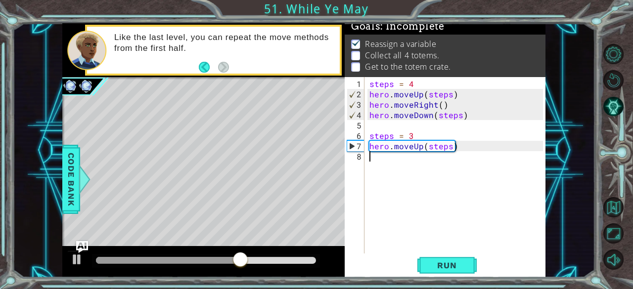
paste textarea "hero.moveRight()"
type textarea "hero.moveRight()"
click at [382, 173] on div "steps = 4 hero . moveUp ( steps ) hero . moveRight ( ) hero . moveDown ( steps …" at bounding box center [457, 177] width 181 height 197
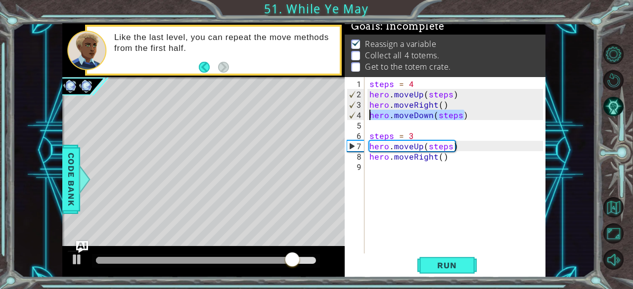
drag, startPoint x: 481, startPoint y: 111, endPoint x: 368, endPoint y: 115, distance: 113.3
click at [368, 115] on div "steps = 4 hero . moveUp ( steps ) hero . moveRight ( ) hero . moveDown ( steps …" at bounding box center [457, 177] width 181 height 197
type textarea "hero.moveDown(steps)"
click at [386, 168] on div "steps = 4 hero . moveUp ( steps ) hero . moveRight ( ) hero . moveDown ( steps …" at bounding box center [457, 177] width 181 height 197
paste textarea "hero.moveDown(steps)"
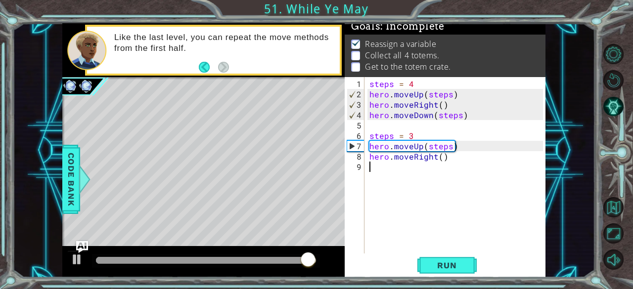
type textarea "hero.moveDown(steps)"
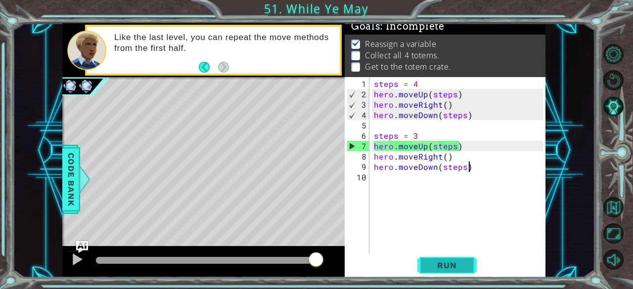
click at [455, 264] on span "Run" at bounding box center [446, 266] width 39 height 10
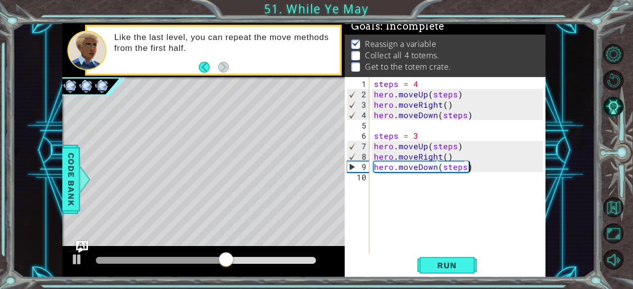
click at [428, 184] on div "steps = 4 hero . moveUp ( steps ) hero . moveRight ( ) hero . moveDown ( steps …" at bounding box center [460, 177] width 176 height 197
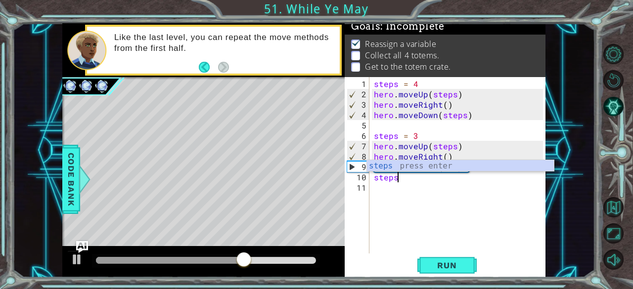
scroll to position [0, 1]
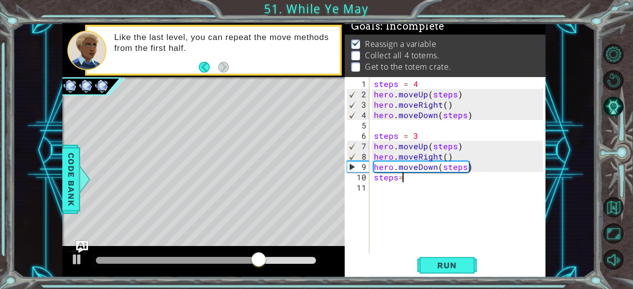
type textarea "steps=2"
click at [403, 196] on div "steps = 4 hero . moveUp ( steps ) hero . moveRight ( ) hero . moveDown ( steps …" at bounding box center [460, 177] width 176 height 197
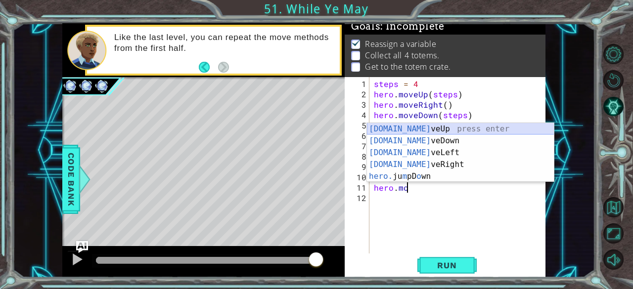
click at [423, 128] on div "[DOMAIN_NAME] veUp press enter [DOMAIN_NAME] veDown press enter [DOMAIN_NAME] v…" at bounding box center [460, 164] width 187 height 83
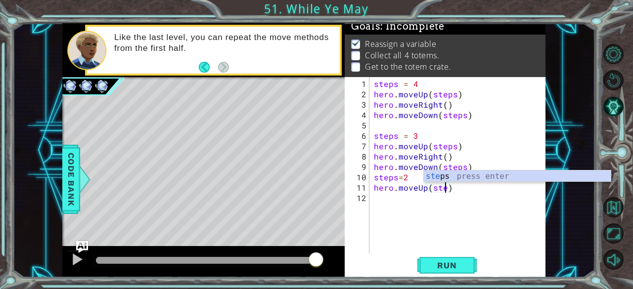
scroll to position [0, 5]
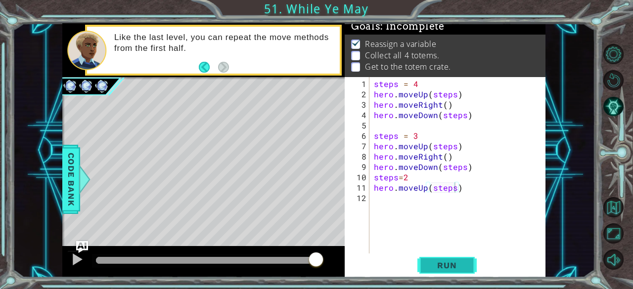
click at [427, 261] on button "Run" at bounding box center [446, 266] width 59 height 20
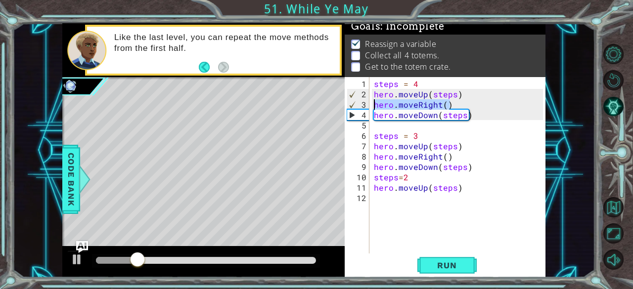
drag, startPoint x: 460, startPoint y: 103, endPoint x: 367, endPoint y: 105, distance: 92.9
click at [367, 105] on div "hero.moveUp(steps) 1 2 3 4 5 6 7 8 9 10 11 12 steps = 4 hero . moveUp ( steps )…" at bounding box center [444, 165] width 199 height 176
type textarea "hero.moveRight()"
click at [394, 203] on div "steps = 4 hero . moveUp ( steps ) hero . moveRight ( ) hero . moveDown ( steps …" at bounding box center [460, 177] width 176 height 197
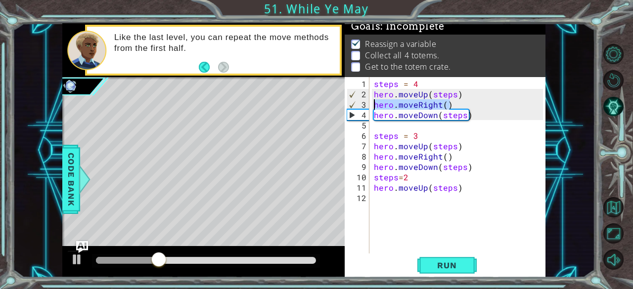
scroll to position [0, 0]
paste textarea "hero.moveRight()"
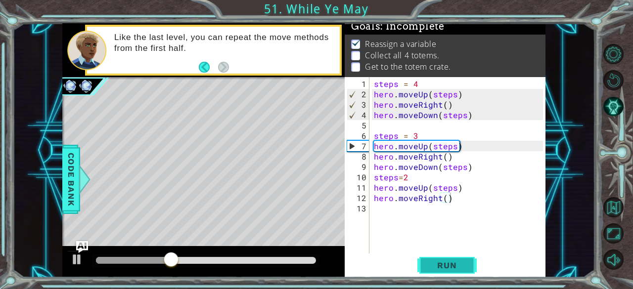
click at [445, 265] on span "Run" at bounding box center [446, 266] width 39 height 10
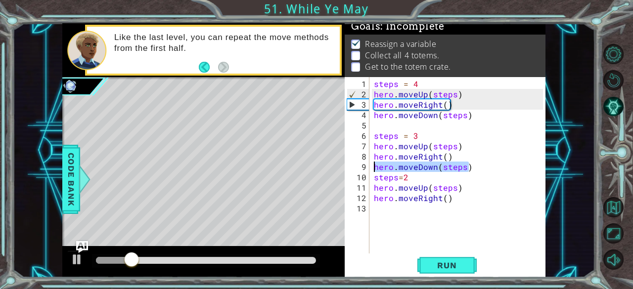
drag, startPoint x: 474, startPoint y: 168, endPoint x: 350, endPoint y: 168, distance: 124.1
click at [350, 168] on div "hero.moveRight() 1 2 3 4 5 6 7 8 9 10 11 12 13 steps = 4 hero . moveUp ( steps …" at bounding box center [444, 165] width 199 height 176
type textarea "hero.moveDown(steps)"
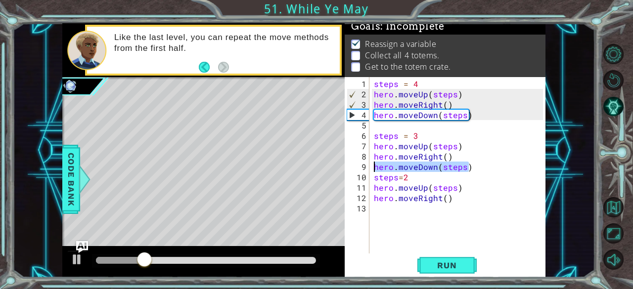
click at [375, 204] on div "steps = 4 hero . moveUp ( steps ) hero . moveRight ( ) hero . moveDown ( steps …" at bounding box center [460, 177] width 176 height 197
paste textarea "hero.moveDown(steps)"
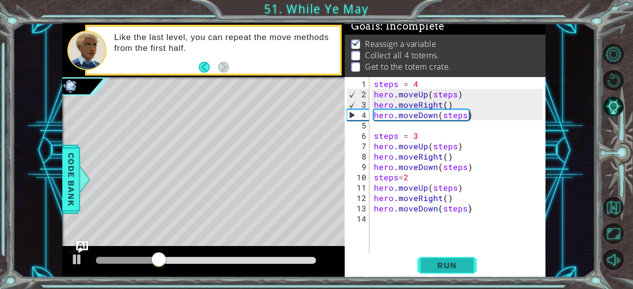
click at [437, 262] on span "Run" at bounding box center [446, 266] width 39 height 10
click at [462, 146] on div "steps = 4 hero . moveUp ( steps ) hero . moveRight ( ) hero . moveDown ( steps …" at bounding box center [460, 177] width 176 height 197
type textarea "hero.moveUp(steps)"
click at [396, 220] on div "steps = 4 hero . moveUp ( steps ) hero . moveRight ( ) hero . moveDown ( steps …" at bounding box center [460, 177] width 176 height 197
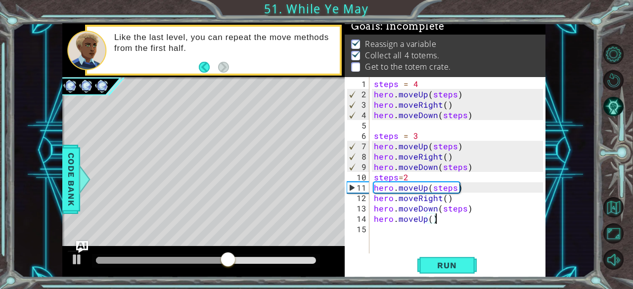
scroll to position [0, 3]
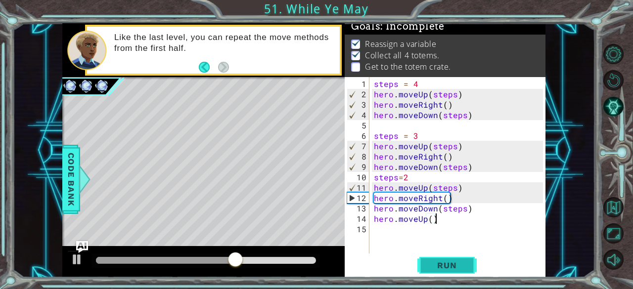
click at [443, 262] on span "Run" at bounding box center [446, 266] width 39 height 10
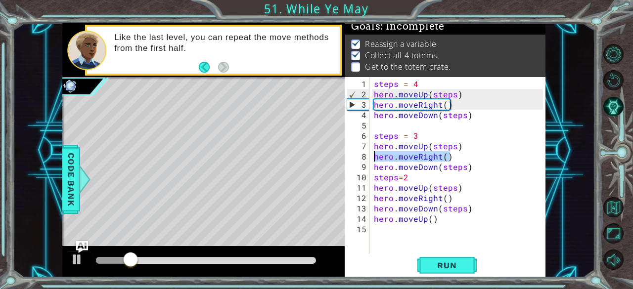
drag, startPoint x: 457, startPoint y: 157, endPoint x: 372, endPoint y: 156, distance: 84.5
click at [372, 156] on div "steps = 4 hero . moveUp ( steps ) hero . moveRight ( ) hero . moveDown ( steps …" at bounding box center [460, 177] width 176 height 197
type textarea "C"
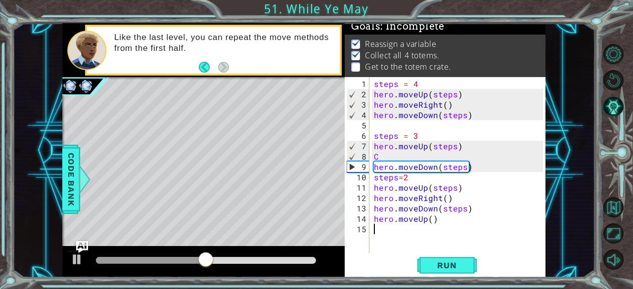
click at [382, 228] on div "steps = 4 hero . moveUp ( steps ) hero . moveRight ( ) hero . moveDown ( steps …" at bounding box center [460, 177] width 176 height 197
paste textarea "hero.moveDown(steps)"
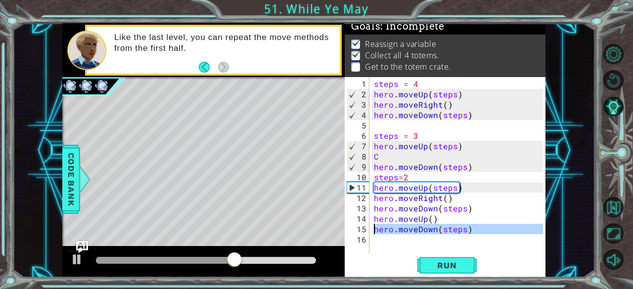
drag, startPoint x: 482, startPoint y: 235, endPoint x: 369, endPoint y: 229, distance: 113.9
click at [369, 229] on div "hero.moveDown(steps) 1 2 3 4 5 6 7 8 9 10 11 12 13 14 15 16 steps = 4 hero . mo…" at bounding box center [444, 165] width 199 height 176
type textarea "hero.moveDown(steps)"
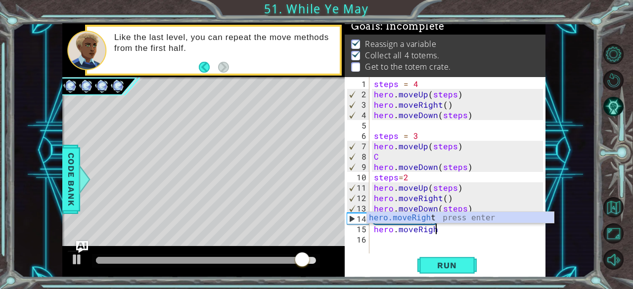
scroll to position [0, 3]
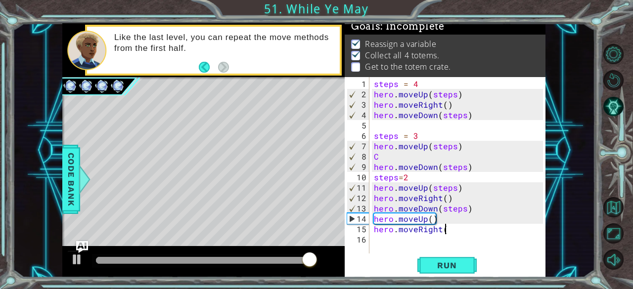
type textarea "hero.moveRight()"
click at [395, 245] on div "steps = 4 hero . moveUp ( steps ) hero . moveRight ( ) hero . moveDown ( steps …" at bounding box center [460, 177] width 176 height 197
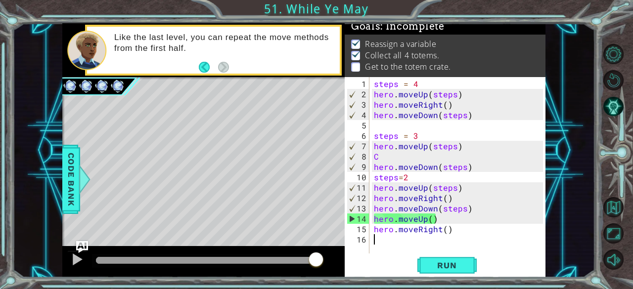
scroll to position [0, 0]
click at [472, 211] on div "steps = 4 hero . moveUp ( steps ) hero . moveRight ( ) hero . moveDown ( steps …" at bounding box center [460, 177] width 176 height 197
type textarea "hero.moveDown(steps)"
click at [399, 245] on div "steps = 4 hero . moveUp ( steps ) hero . moveRight ( ) hero . moveDown ( steps …" at bounding box center [460, 177] width 176 height 197
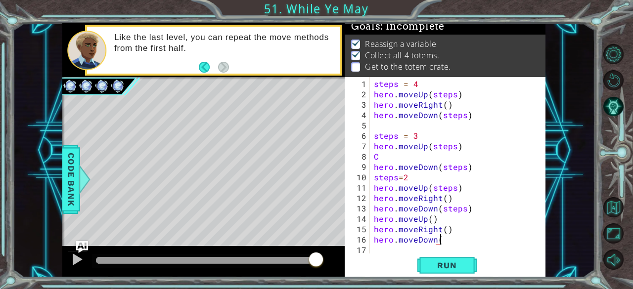
scroll to position [0, 4]
click at [459, 270] on span "Run" at bounding box center [446, 266] width 39 height 10
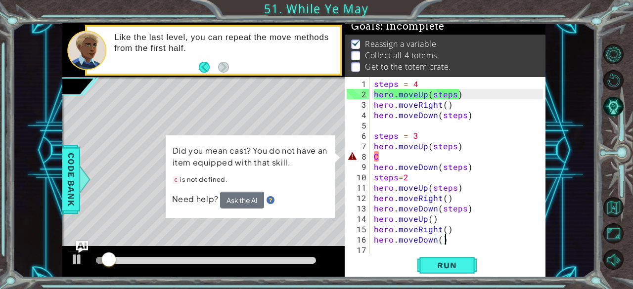
click at [408, 160] on div "steps = 4 hero . moveUp ( steps ) hero . moveRight ( ) hero . moveDown ( steps …" at bounding box center [460, 177] width 176 height 197
type textarea "C"
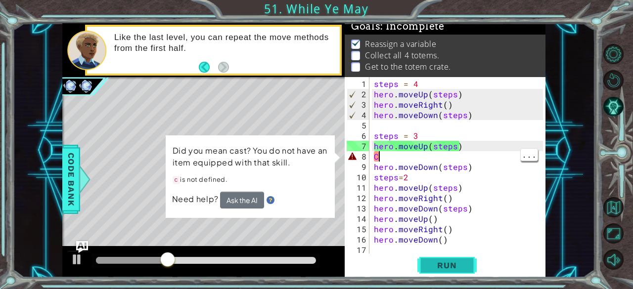
click at [449, 259] on button "Run" at bounding box center [446, 266] width 59 height 20
click at [410, 159] on div "steps = 4 hero . moveUp ( steps ) hero . moveRight ( ) hero . moveDown ( steps …" at bounding box center [460, 177] width 176 height 197
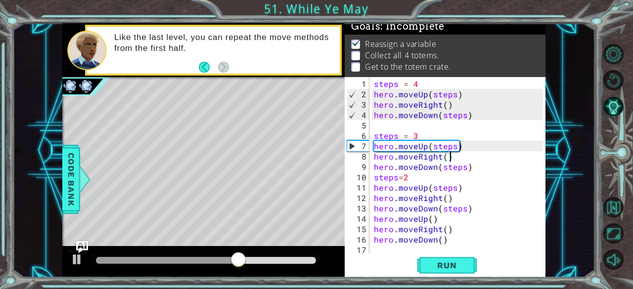
scroll to position [0, 4]
type textarea "hero.moveRight()"
click at [456, 275] on button "Run" at bounding box center [446, 266] width 59 height 20
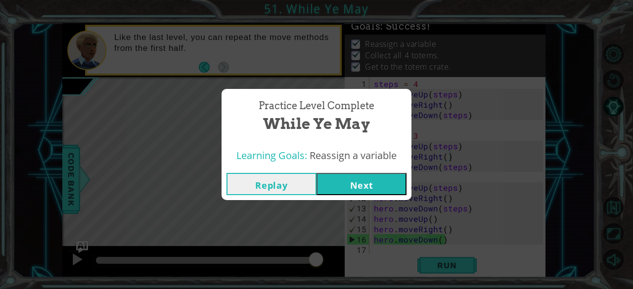
click at [347, 181] on button "Next" at bounding box center [361, 184] width 90 height 22
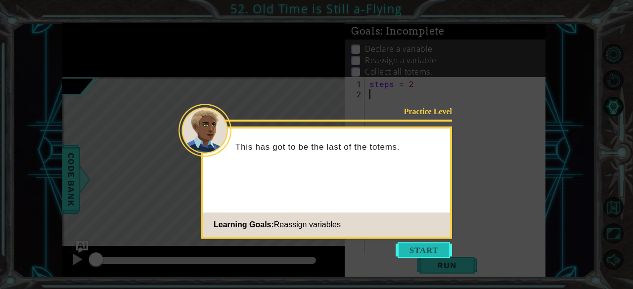
click at [427, 252] on button "Start" at bounding box center [423, 250] width 56 height 16
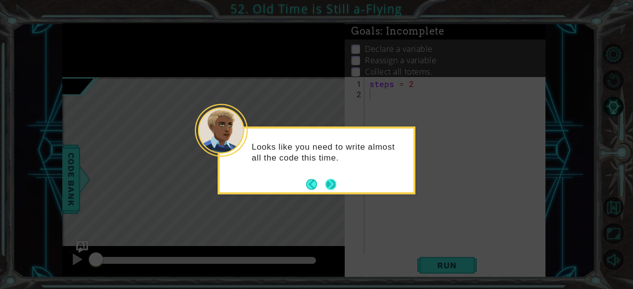
click at [326, 182] on button "Next" at bounding box center [330, 184] width 11 height 11
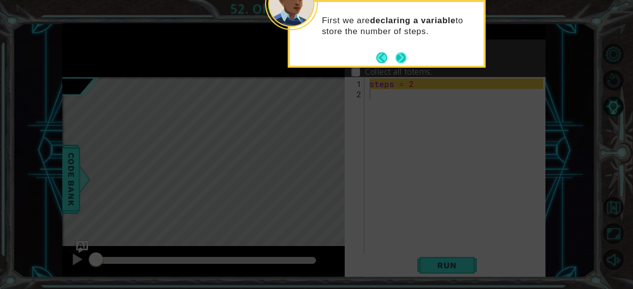
click at [406, 54] on button "Next" at bounding box center [400, 57] width 11 height 11
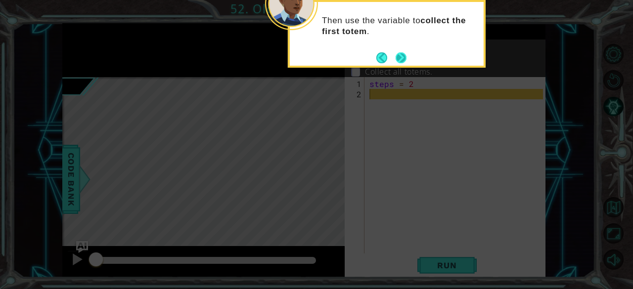
click at [408, 55] on div "Then use the variable to collect the first totem ." at bounding box center [387, 31] width 194 height 50
click at [399, 55] on button "Next" at bounding box center [400, 57] width 11 height 11
